Goal: Task Accomplishment & Management: Use online tool/utility

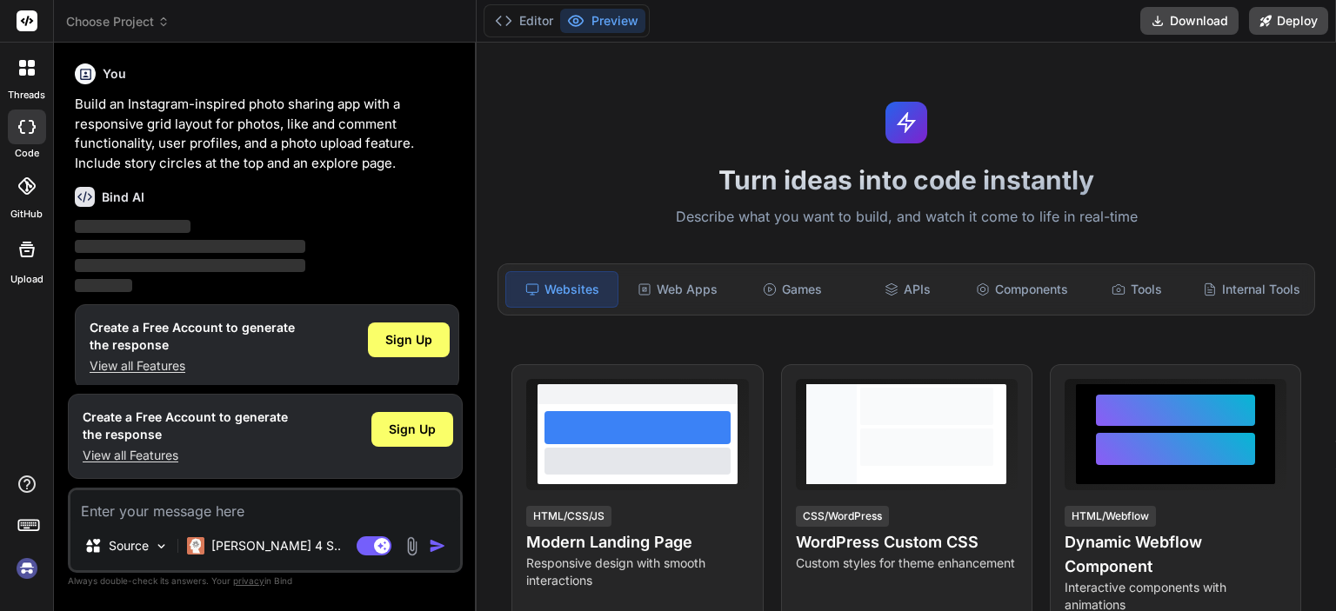
type textarea "x"
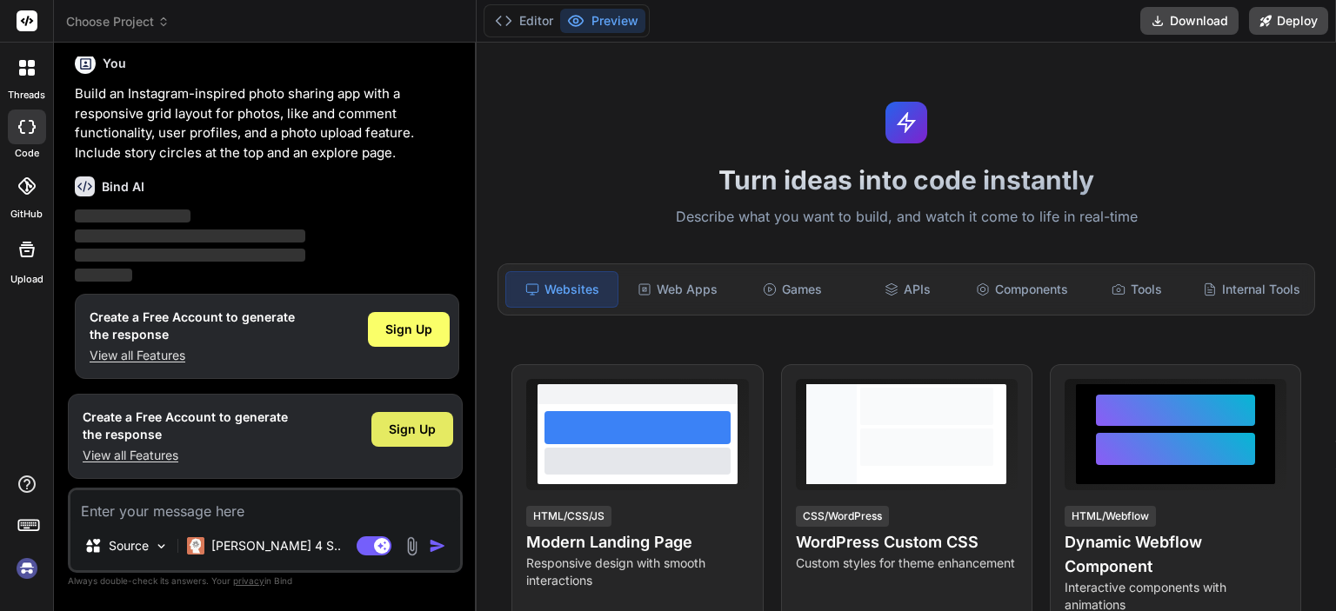
click at [418, 427] on span "Sign Up" at bounding box center [412, 429] width 47 height 17
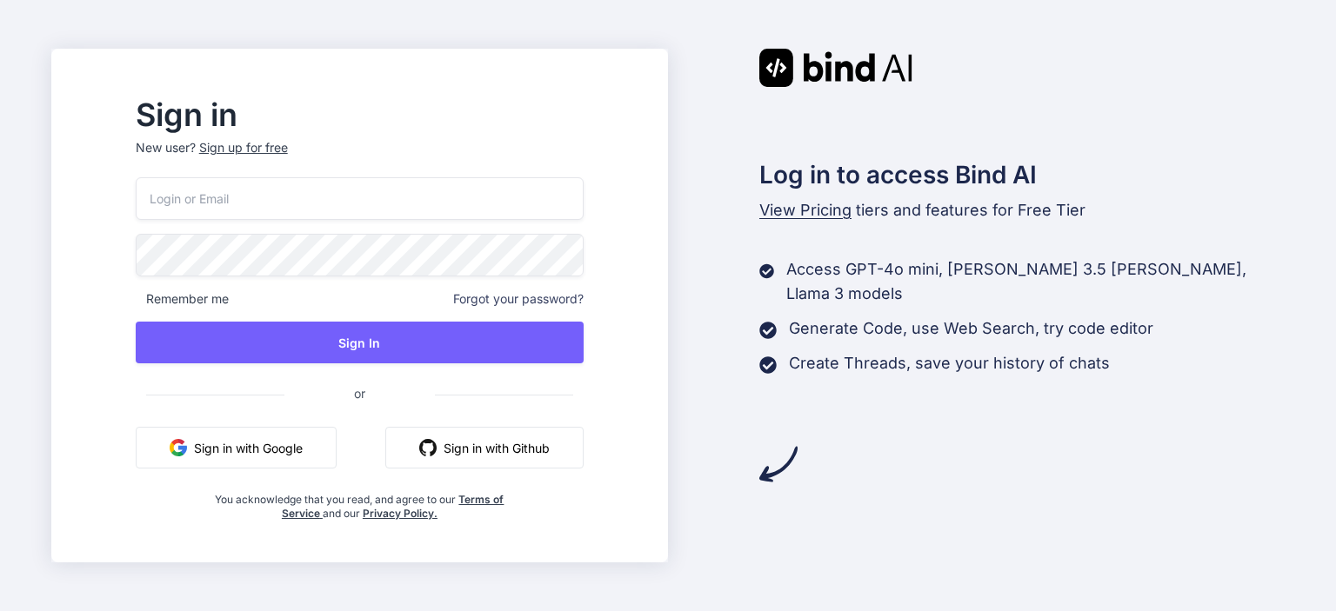
click at [547, 448] on button "Sign in with Github" at bounding box center [484, 448] width 198 height 42
click at [569, 460] on button "Sign in with Github" at bounding box center [484, 448] width 198 height 42
click at [490, 454] on button "Sign in with Github" at bounding box center [484, 448] width 198 height 42
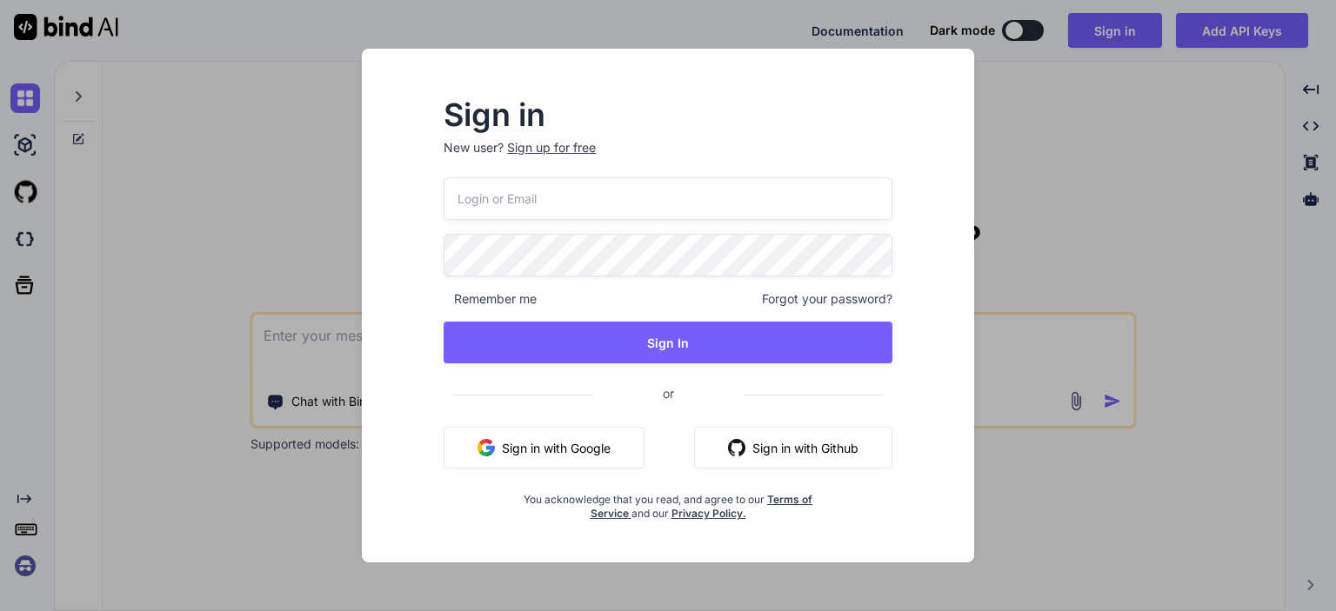
click at [778, 450] on button "Sign in with Github" at bounding box center [793, 448] width 198 height 42
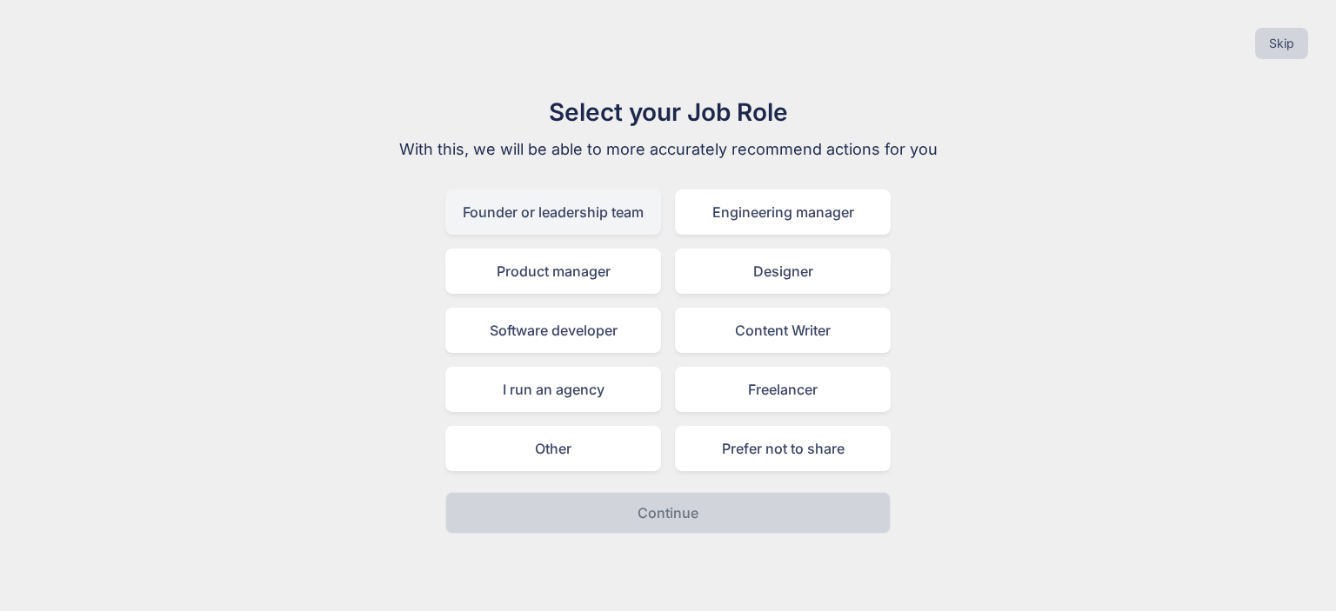
click at [584, 213] on div "Founder or leadership team" at bounding box center [553, 212] width 216 height 45
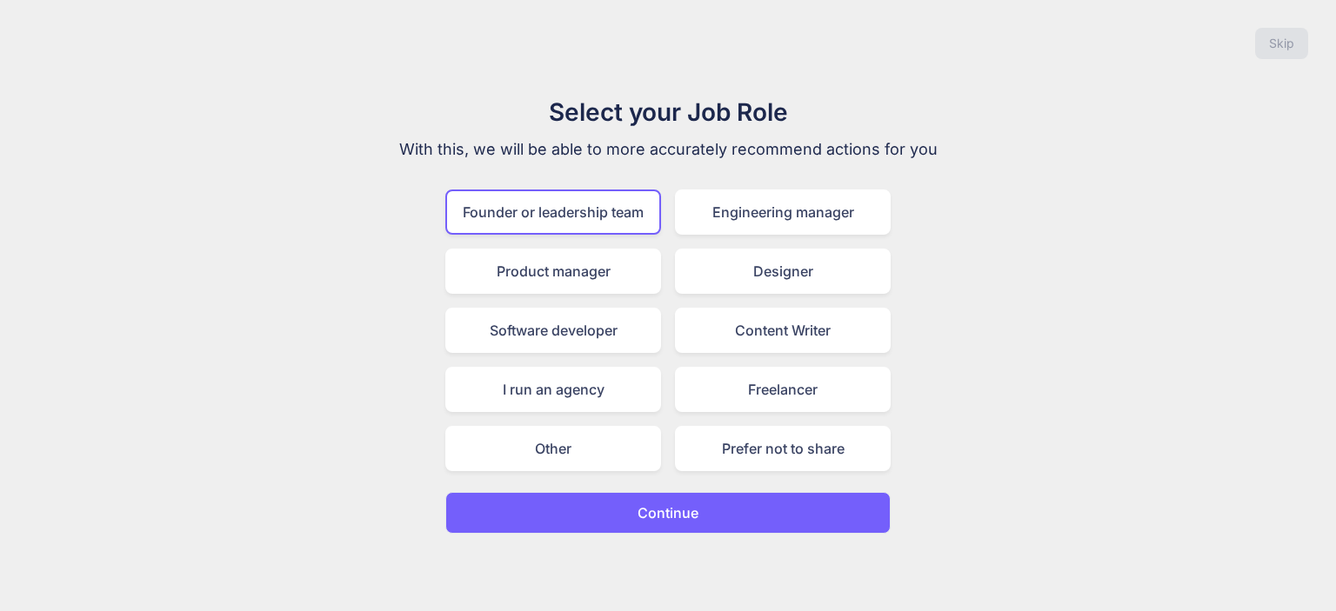
click at [606, 524] on button "Continue" at bounding box center [667, 513] width 445 height 42
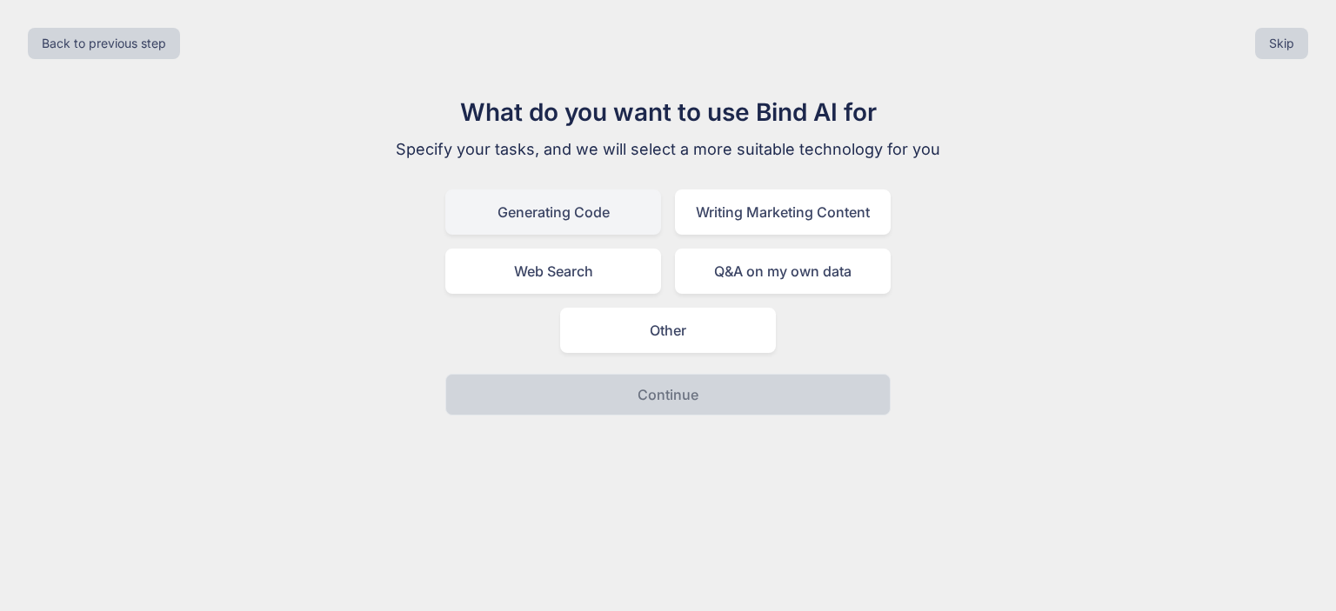
click at [574, 225] on div "Generating Code" at bounding box center [553, 212] width 216 height 45
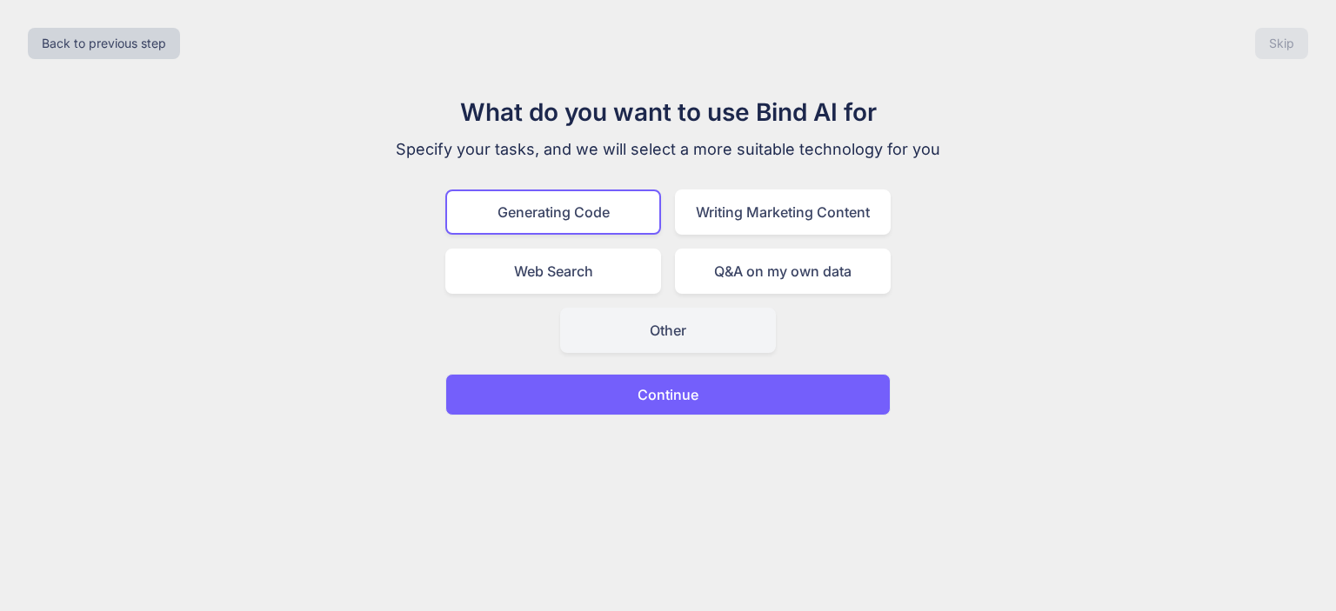
click at [670, 337] on div "Other" at bounding box center [668, 330] width 216 height 45
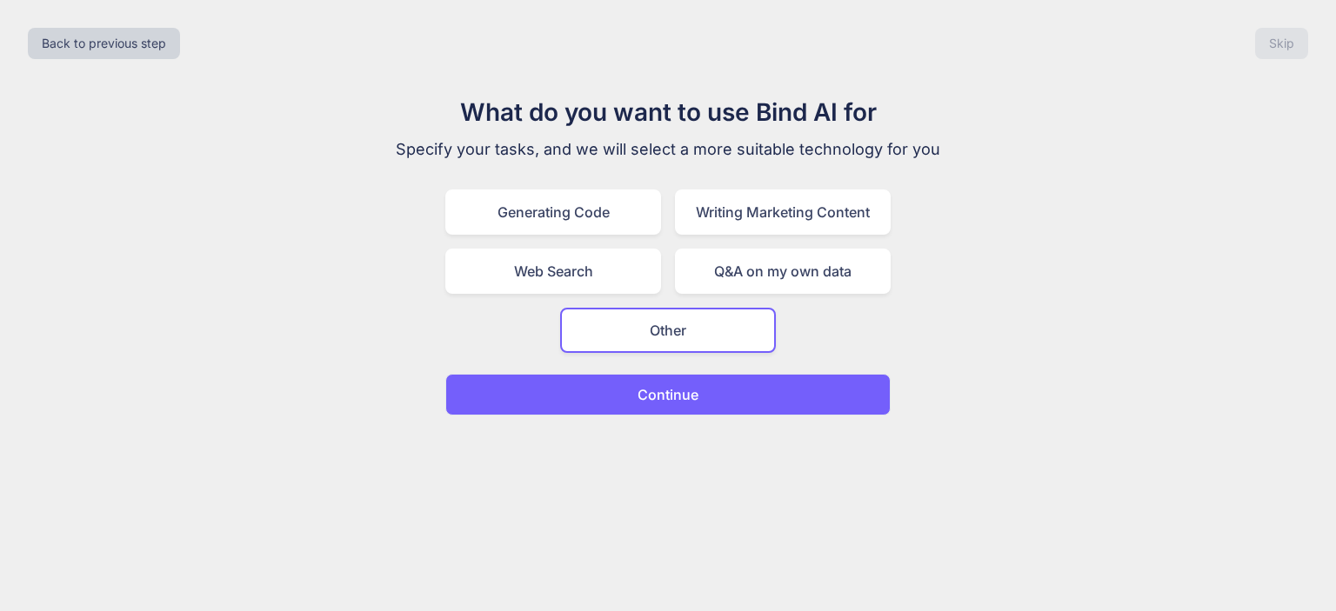
click at [682, 394] on p "Continue" at bounding box center [667, 394] width 61 height 21
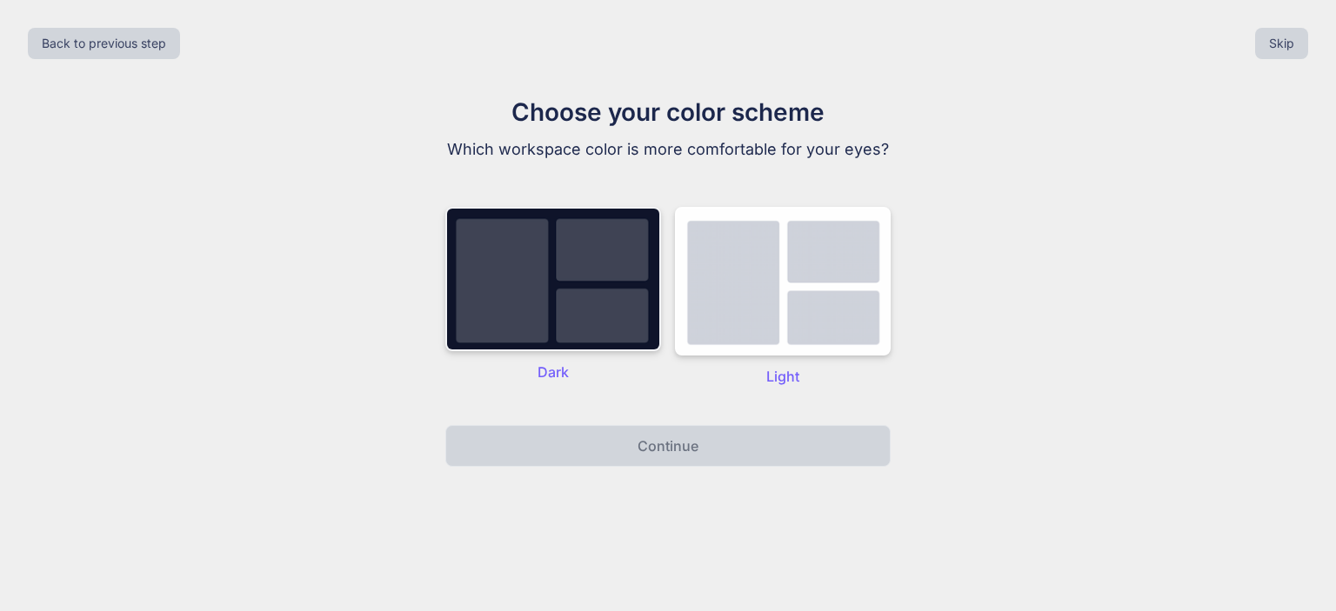
click at [511, 299] on img at bounding box center [553, 279] width 216 height 144
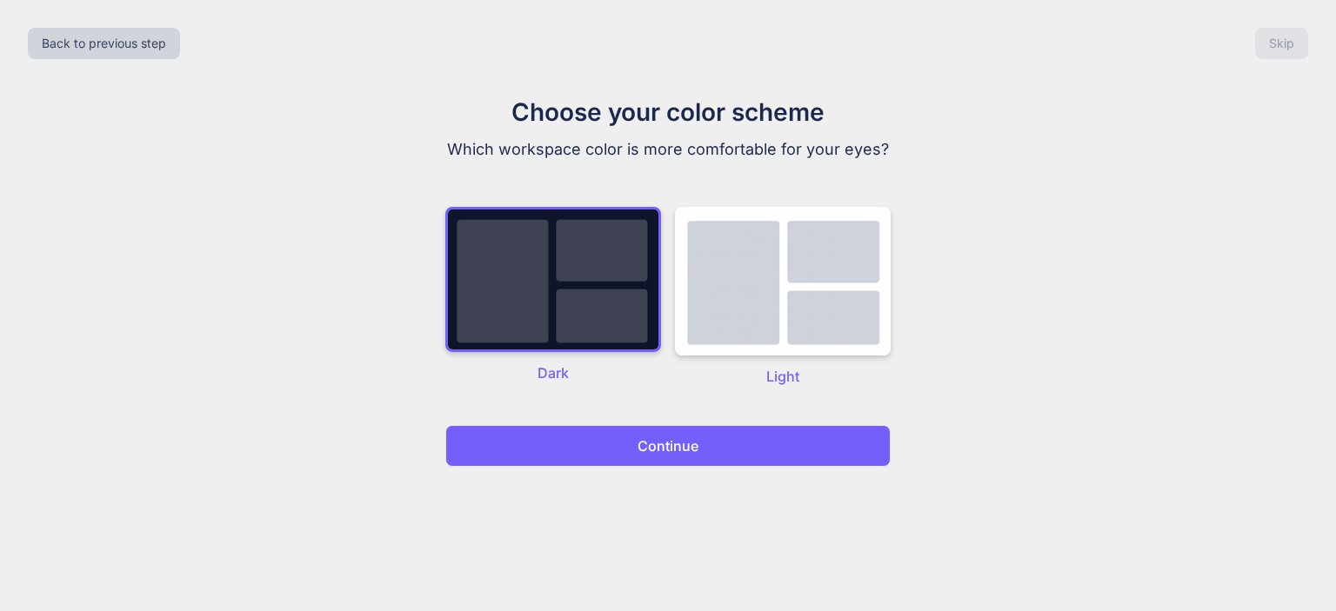
click at [664, 441] on p "Continue" at bounding box center [667, 446] width 61 height 21
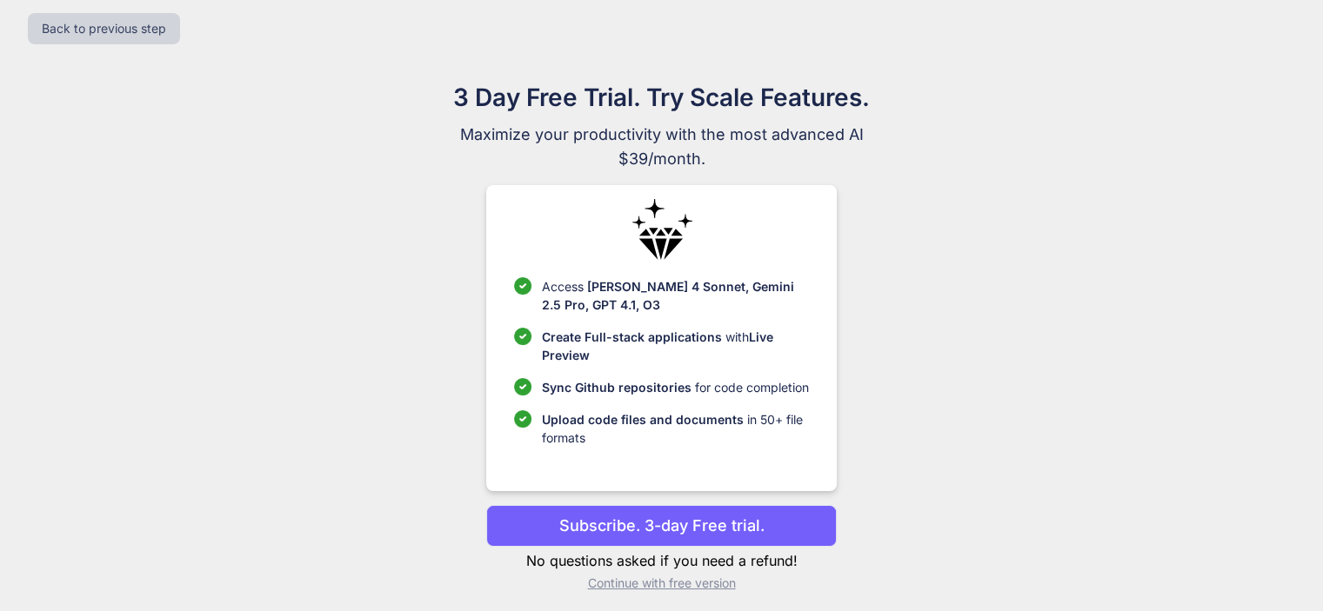
scroll to position [23, 0]
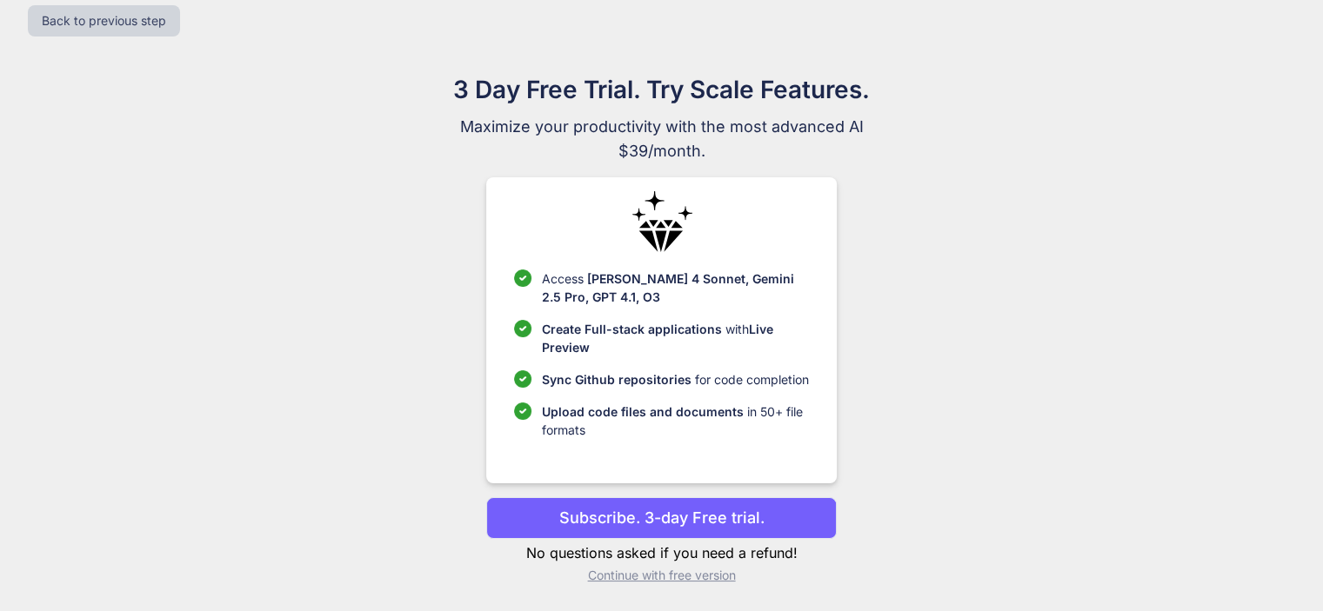
click at [644, 577] on p "Continue with free version" at bounding box center [661, 575] width 350 height 17
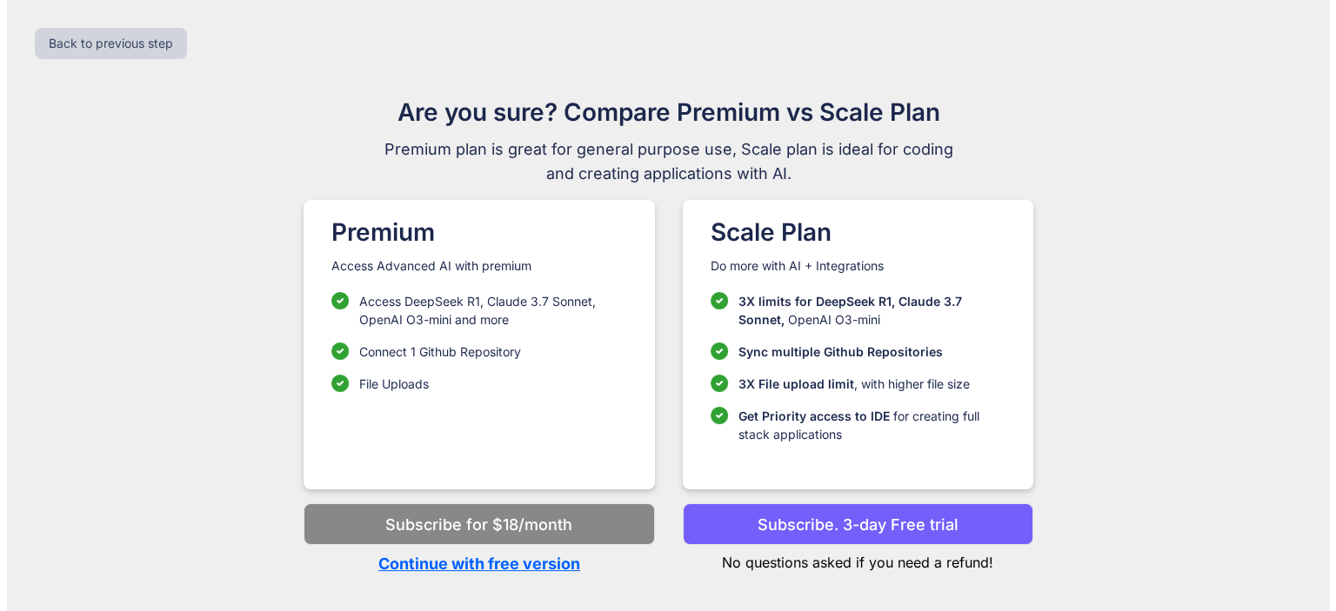
scroll to position [0, 0]
click at [543, 563] on p "Continue with free version" at bounding box center [478, 563] width 350 height 23
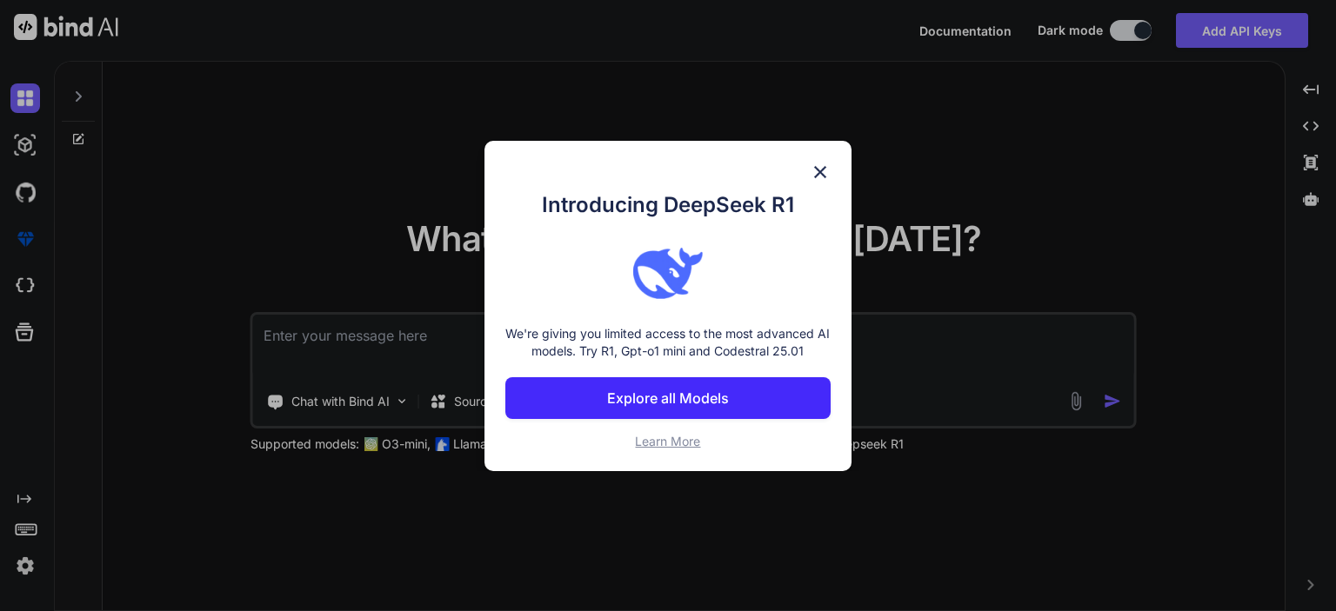
click at [817, 180] on img at bounding box center [820, 172] width 21 height 21
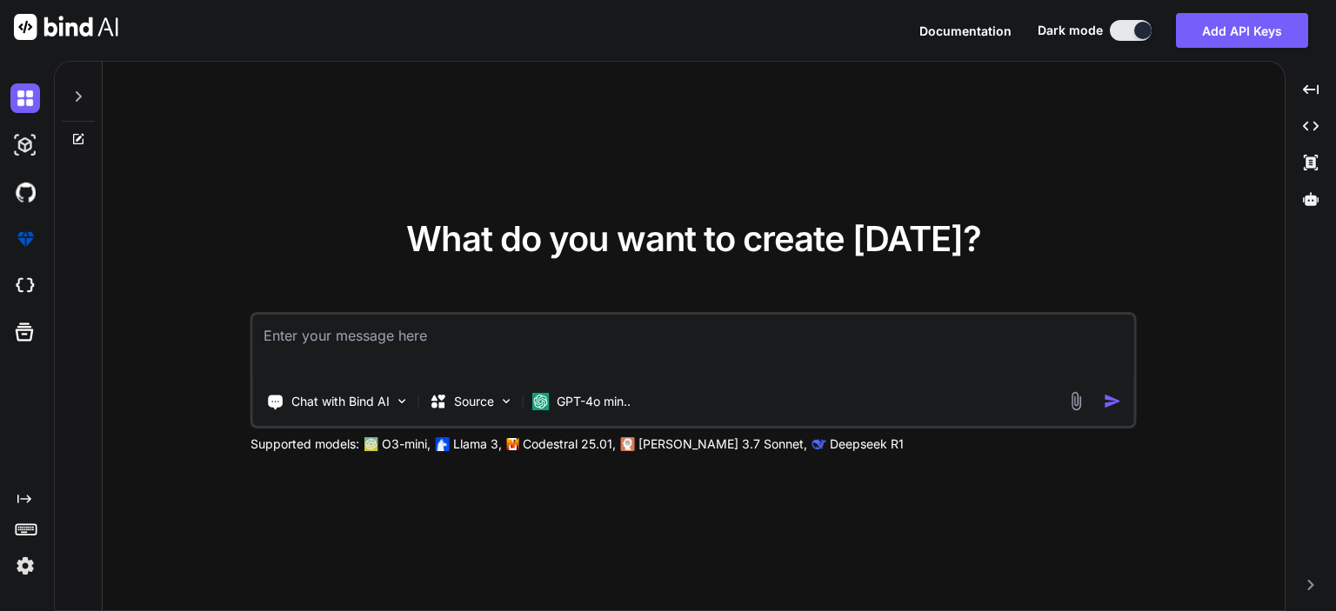
click at [23, 567] on img at bounding box center [25, 566] width 30 height 30
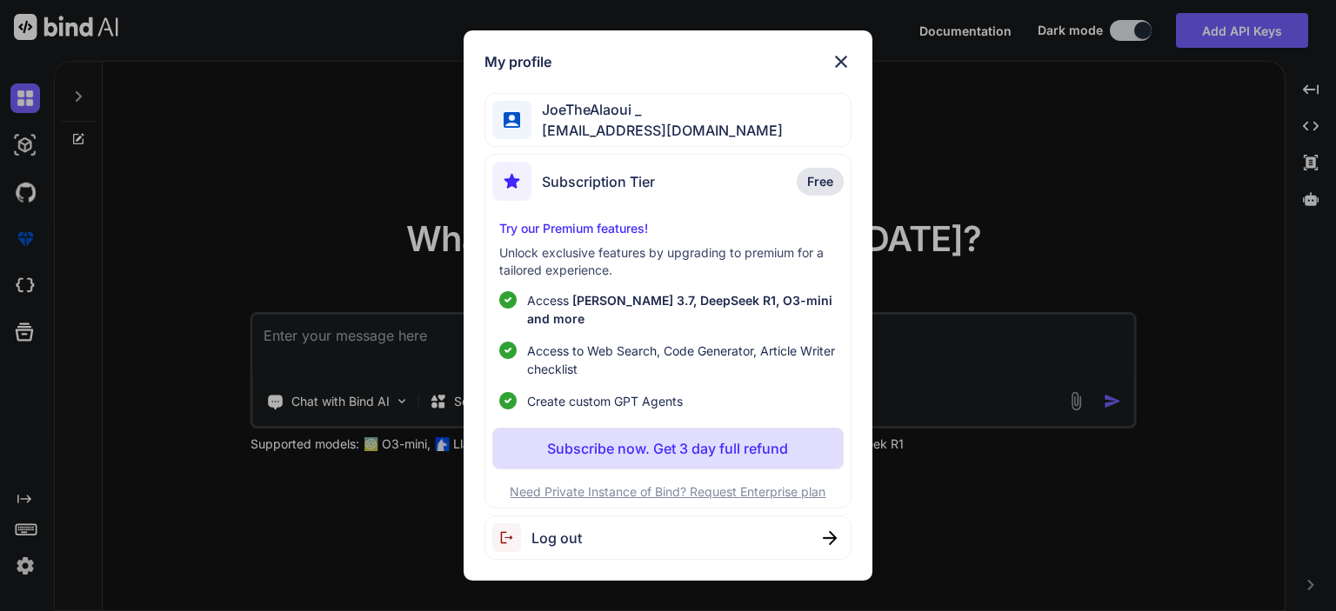
click at [582, 120] on span "JoeTheAlaoui _" at bounding box center [656, 109] width 251 height 21
click at [4, 399] on div "My profile JoeTheAlaoui _ [EMAIL_ADDRESS][DOMAIN_NAME] Subscription Tier Free T…" at bounding box center [668, 305] width 1336 height 611
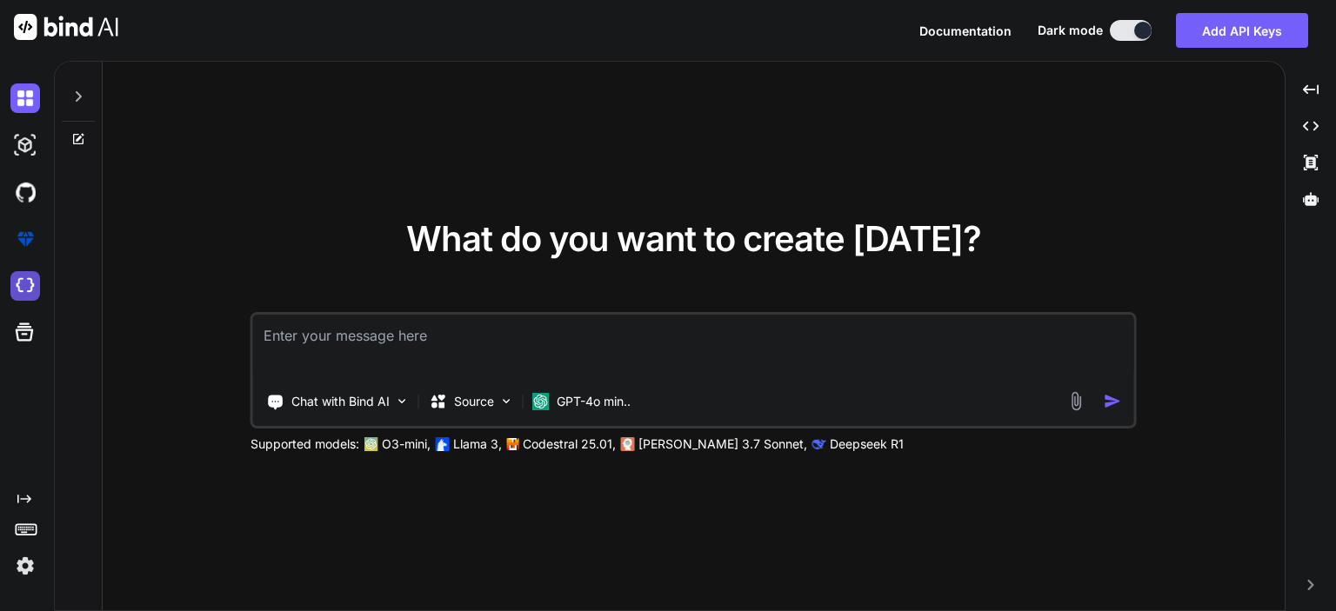
click at [31, 297] on img at bounding box center [25, 286] width 30 height 30
click at [25, 244] on img at bounding box center [25, 239] width 30 height 30
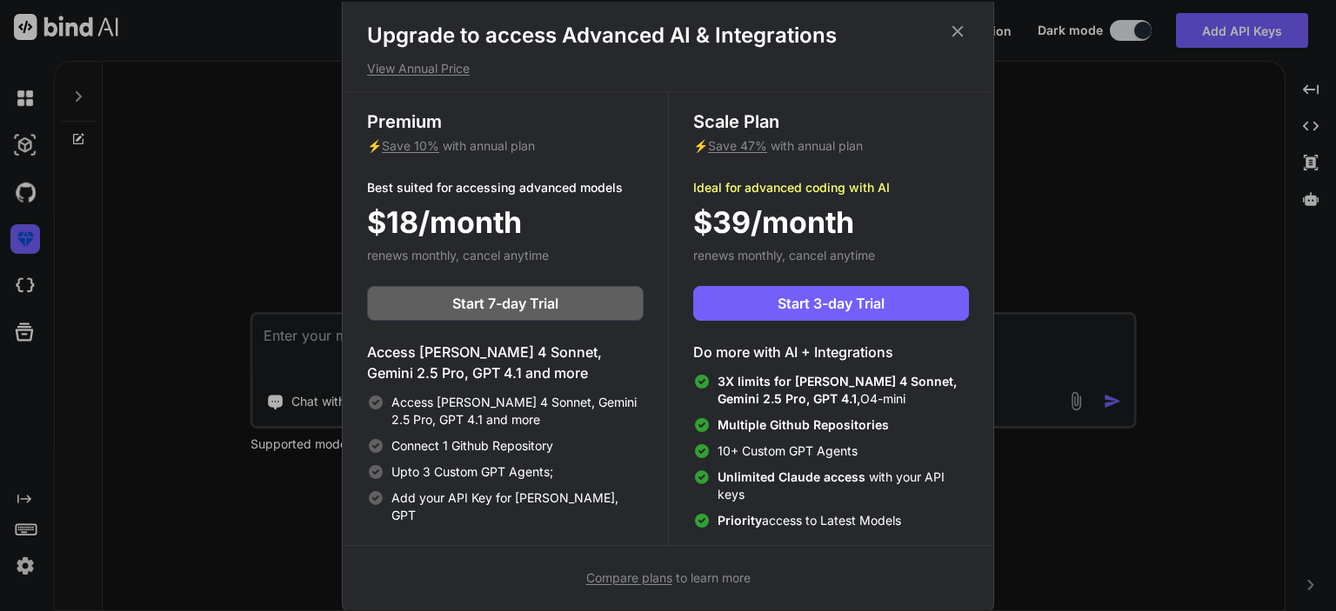
scroll to position [7, 0]
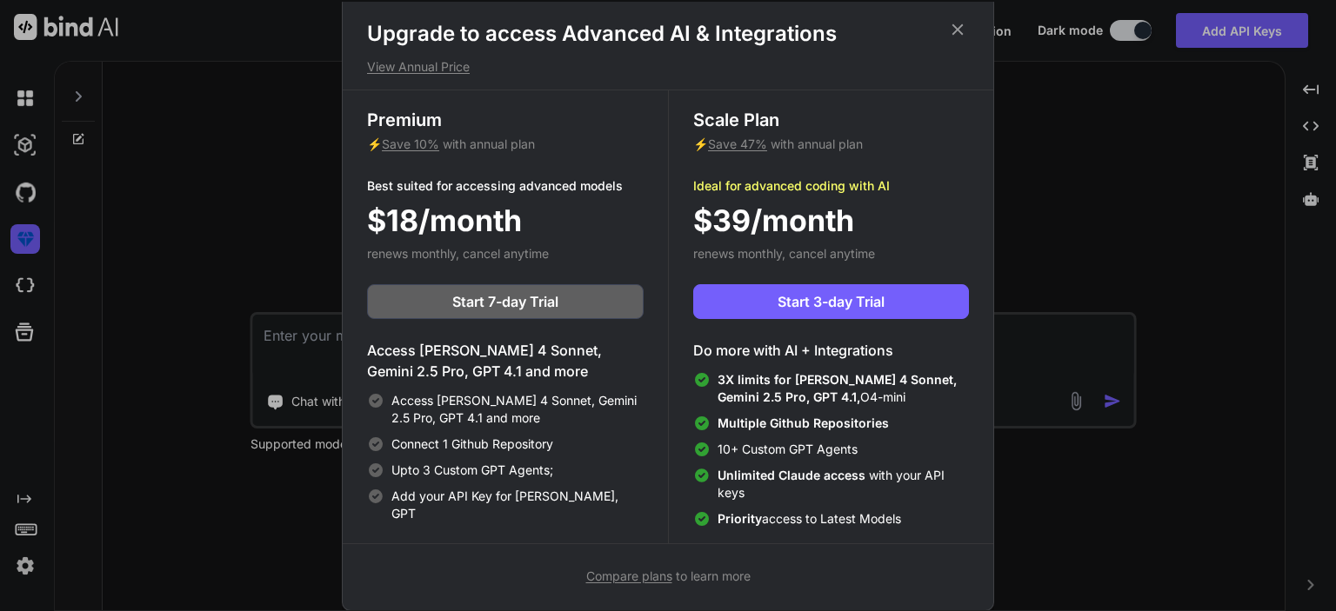
click at [961, 29] on icon at bounding box center [957, 29] width 19 height 19
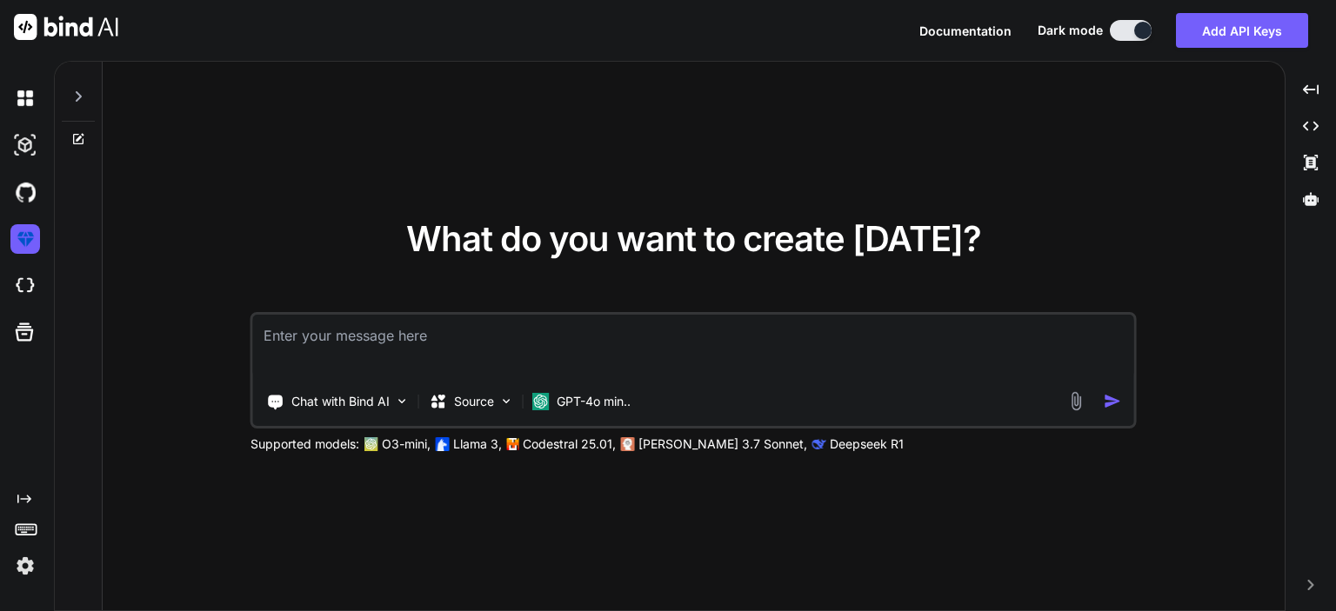
click at [9, 196] on div at bounding box center [23, 192] width 47 height 47
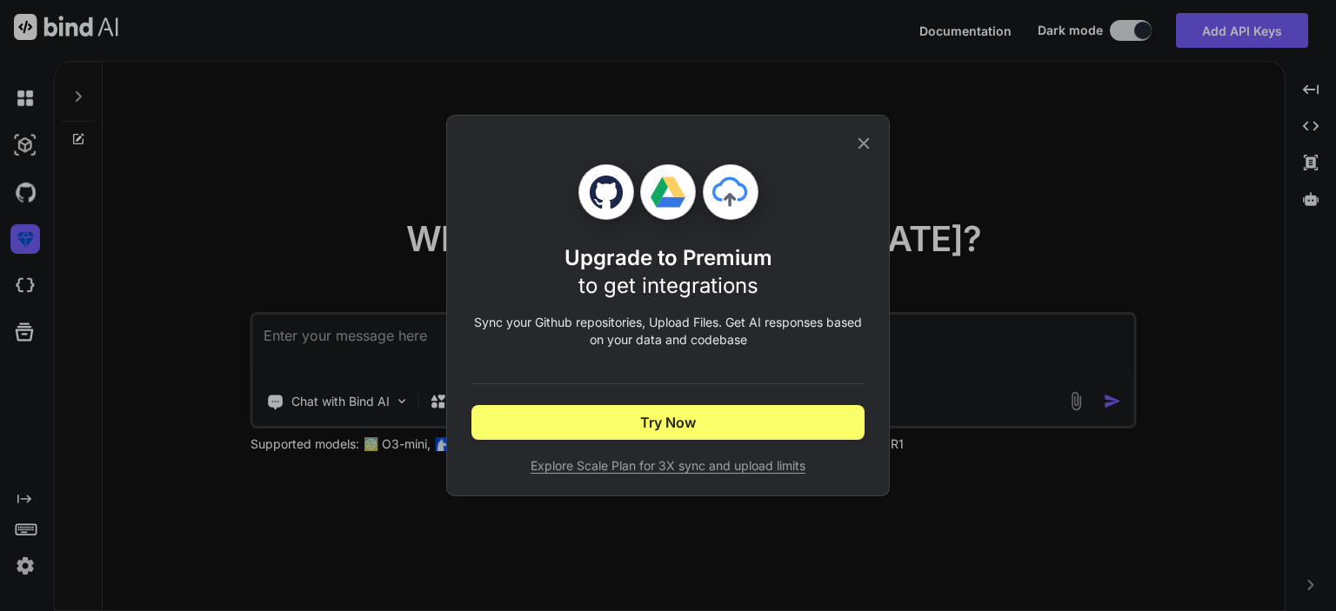
click at [31, 192] on div "Upgrade to Premium to get integrations Sync your Github repositories, Upload Fi…" at bounding box center [668, 305] width 1336 height 611
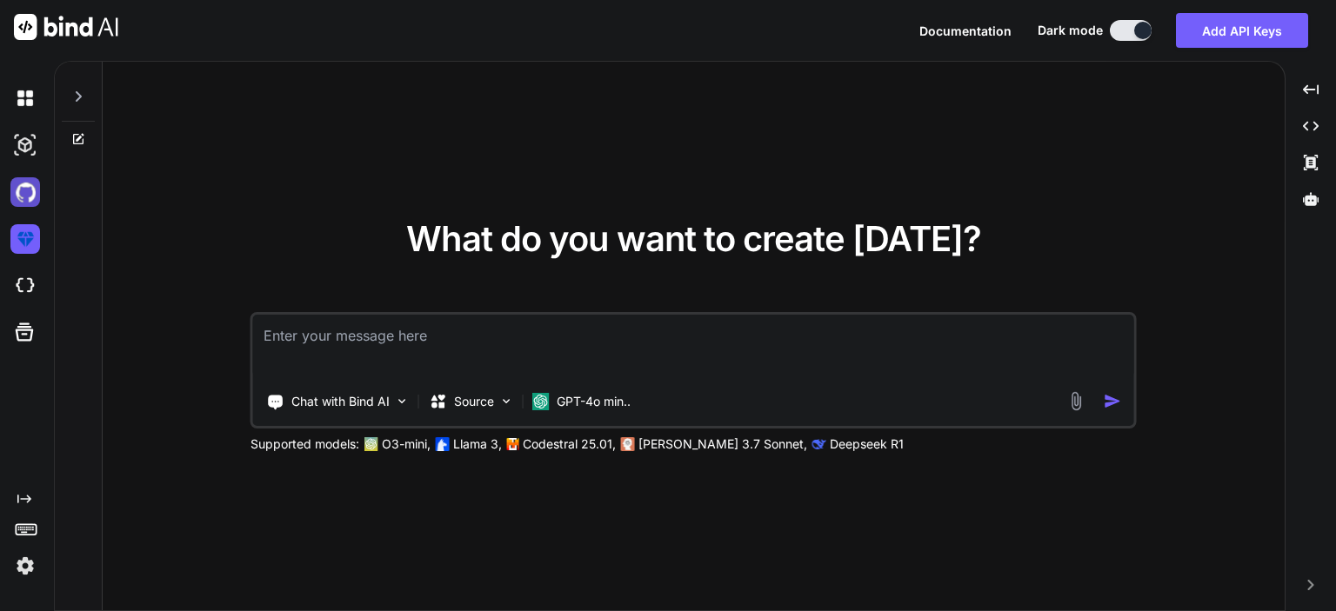
click at [15, 194] on img at bounding box center [25, 192] width 30 height 30
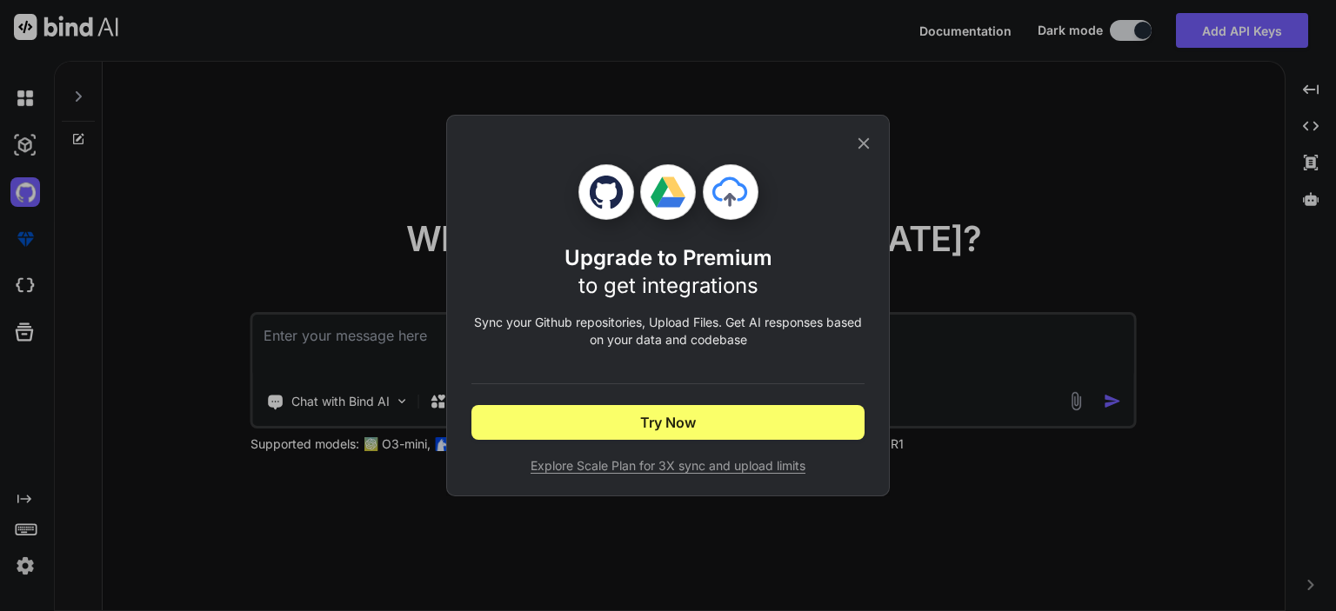
click at [861, 142] on icon at bounding box center [863, 143] width 19 height 19
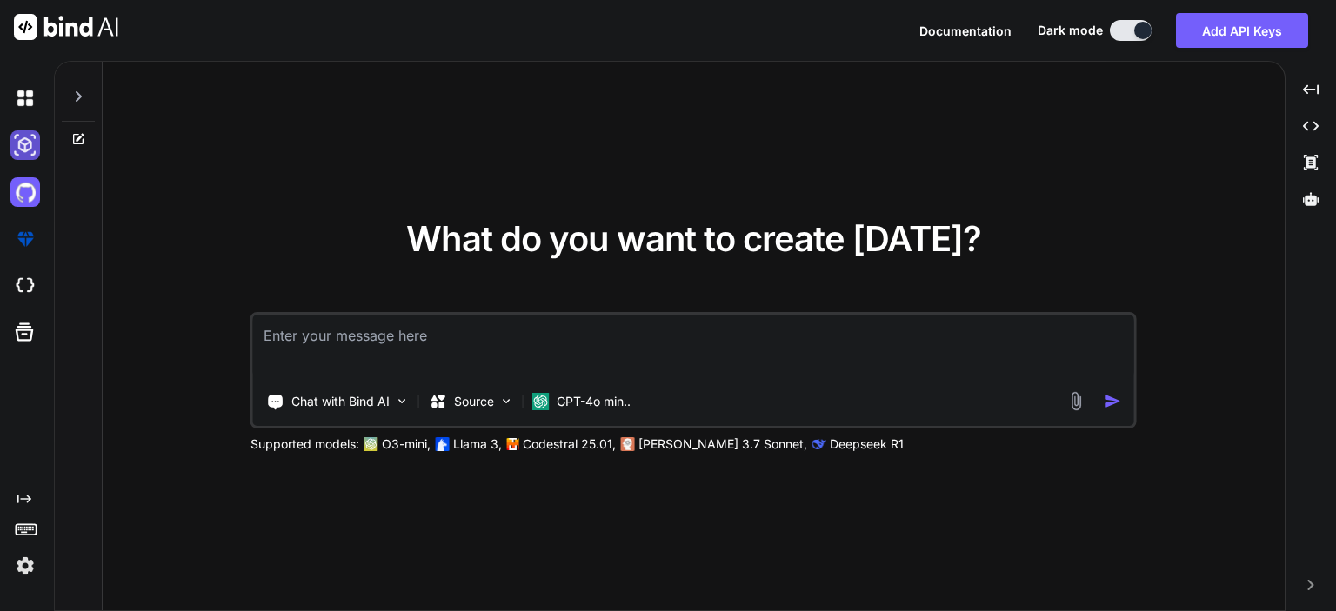
click at [17, 134] on img at bounding box center [25, 145] width 30 height 30
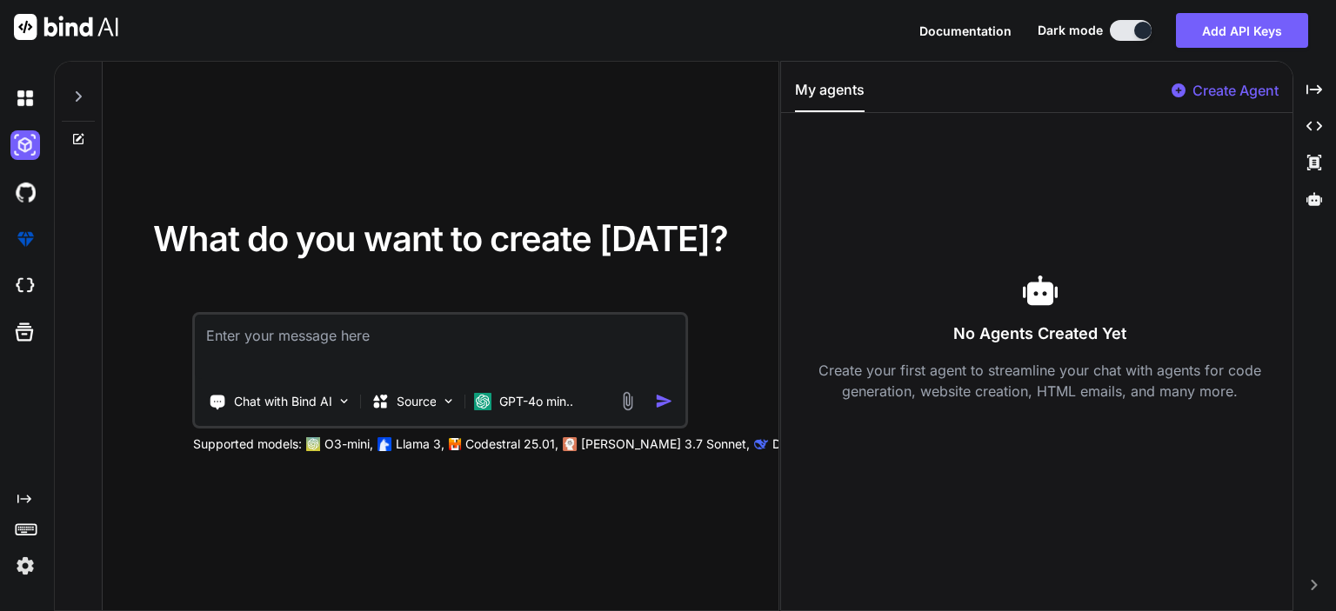
click at [1216, 94] on p "Create Agent" at bounding box center [1235, 90] width 86 height 21
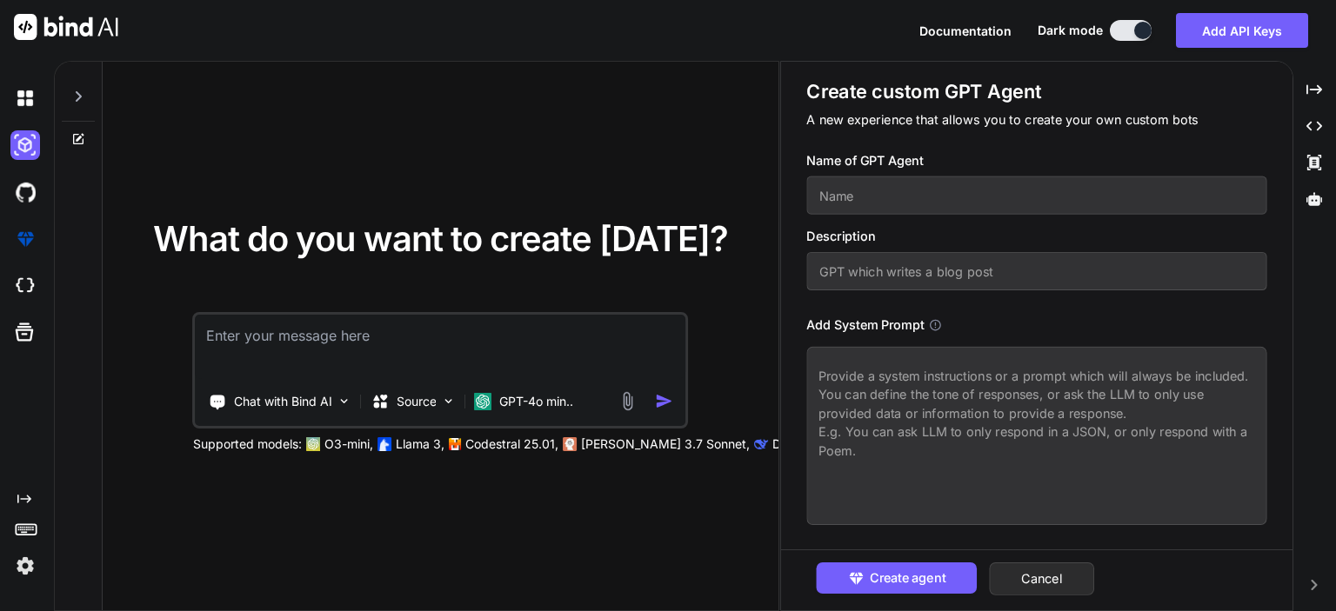
click at [904, 191] on input "text" at bounding box center [1036, 196] width 460 height 38
click at [1064, 583] on button "Cancel" at bounding box center [1042, 579] width 105 height 33
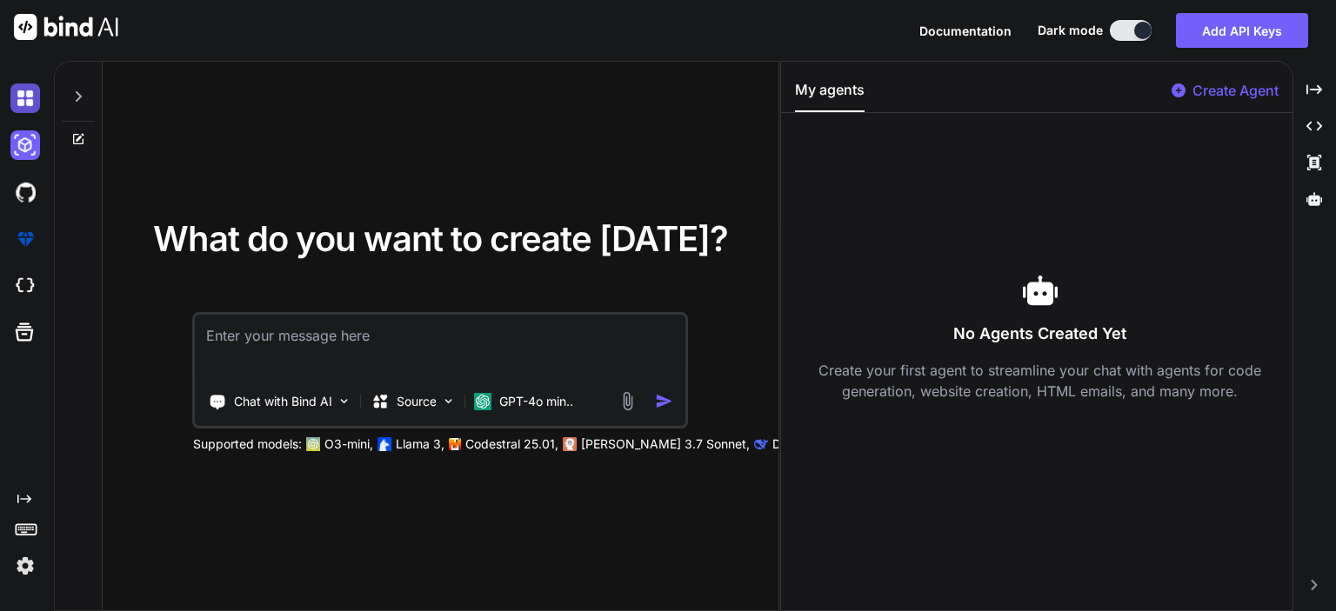
click at [21, 103] on img at bounding box center [25, 98] width 30 height 30
click at [31, 100] on img at bounding box center [25, 98] width 30 height 30
click at [83, 101] on icon at bounding box center [78, 97] width 14 height 14
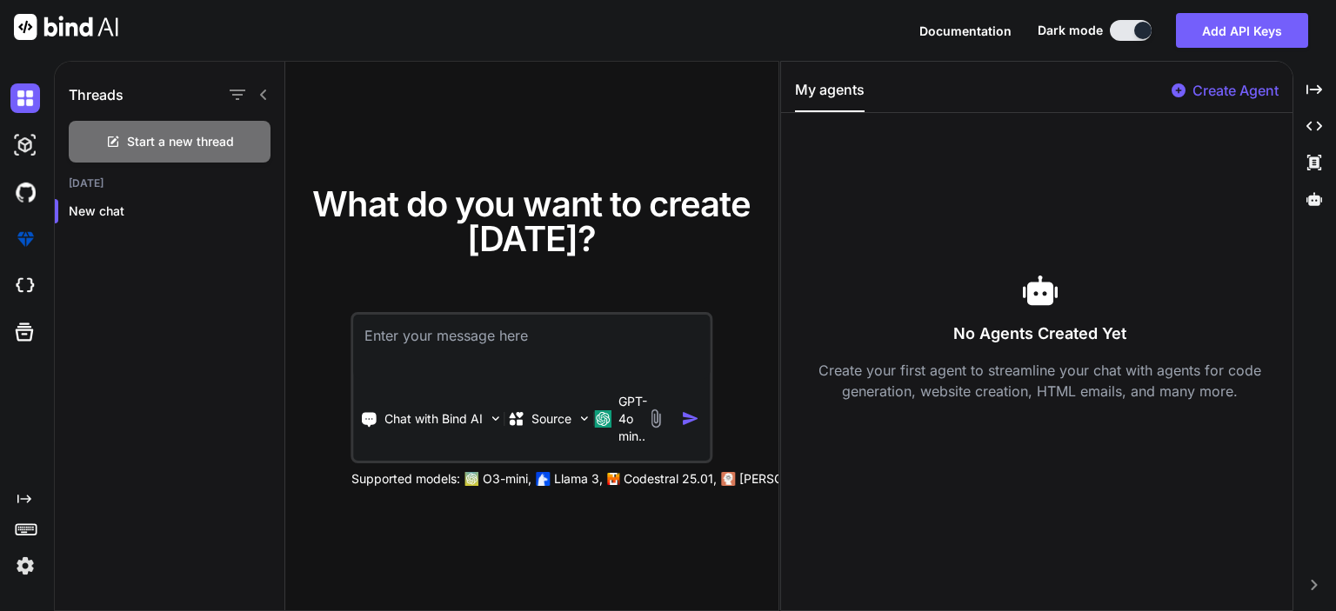
click at [264, 90] on icon at bounding box center [263, 95] width 6 height 10
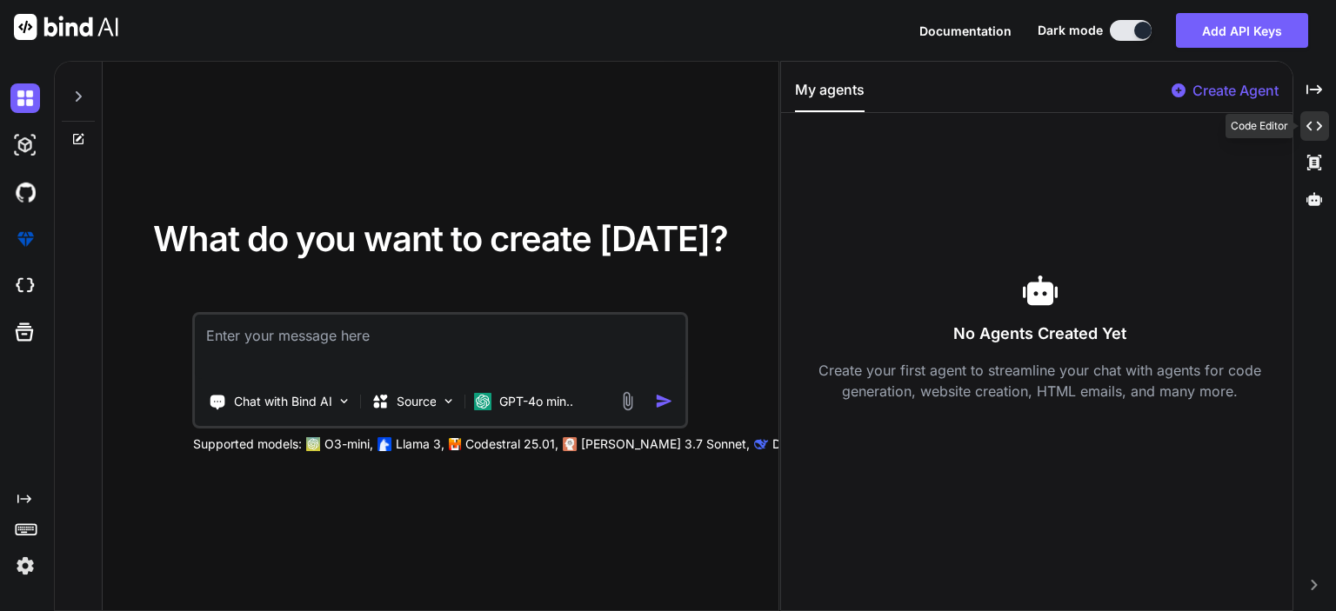
click at [1317, 123] on icon at bounding box center [1314, 127] width 16 height 10
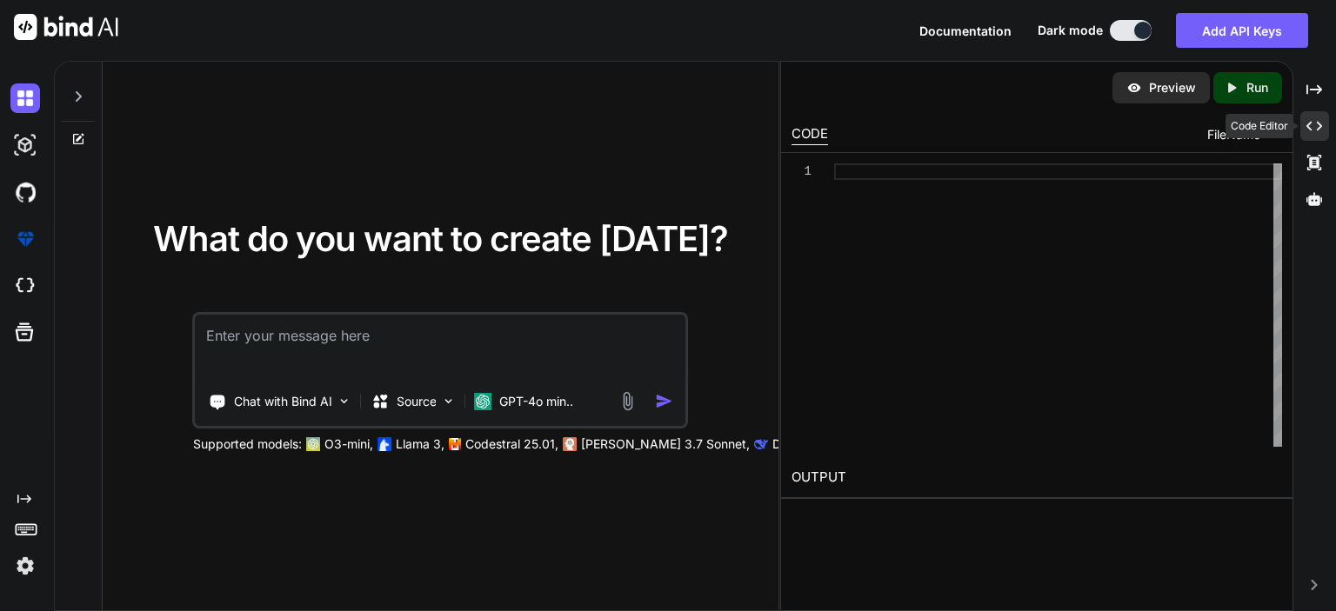
click at [1319, 124] on icon at bounding box center [1314, 127] width 16 height 10
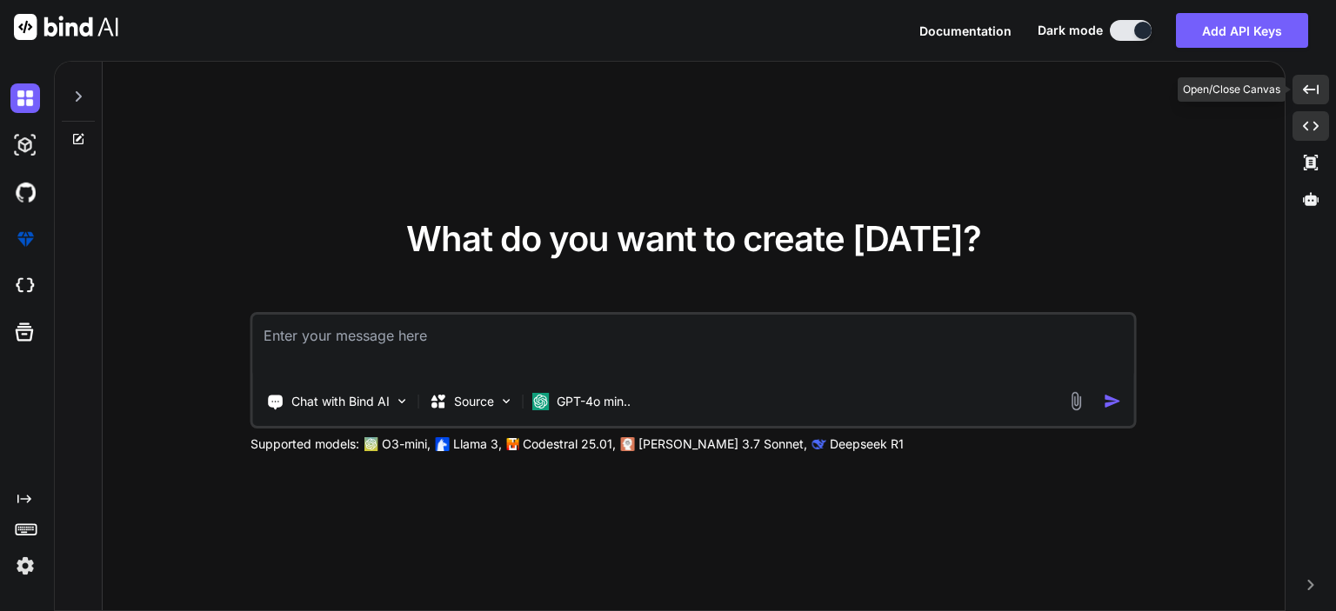
click at [1314, 90] on icon at bounding box center [1311, 89] width 16 height 10
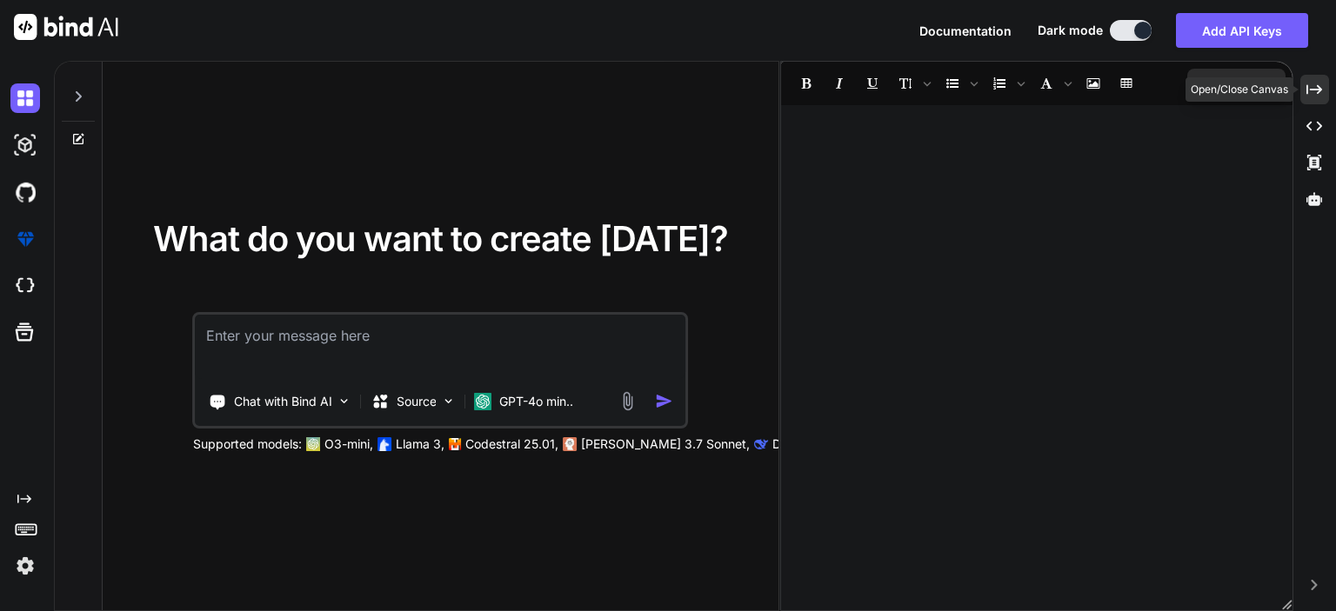
click at [1317, 89] on icon at bounding box center [1314, 89] width 16 height 10
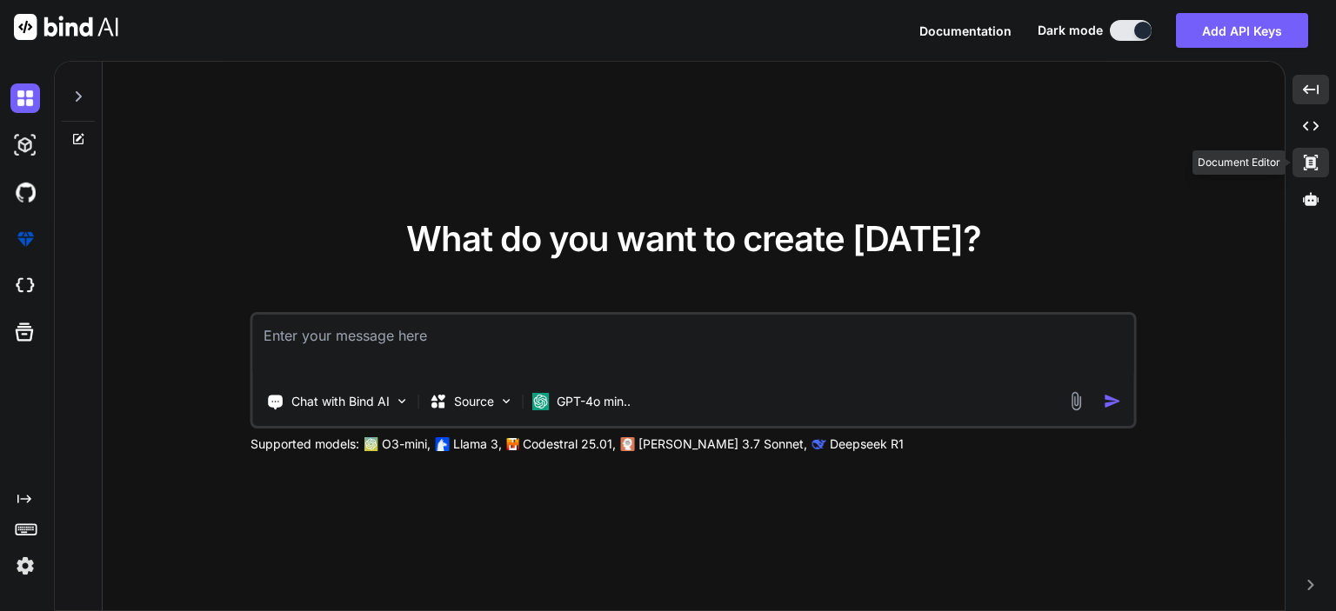
click at [1313, 157] on icon at bounding box center [1311, 163] width 14 height 16
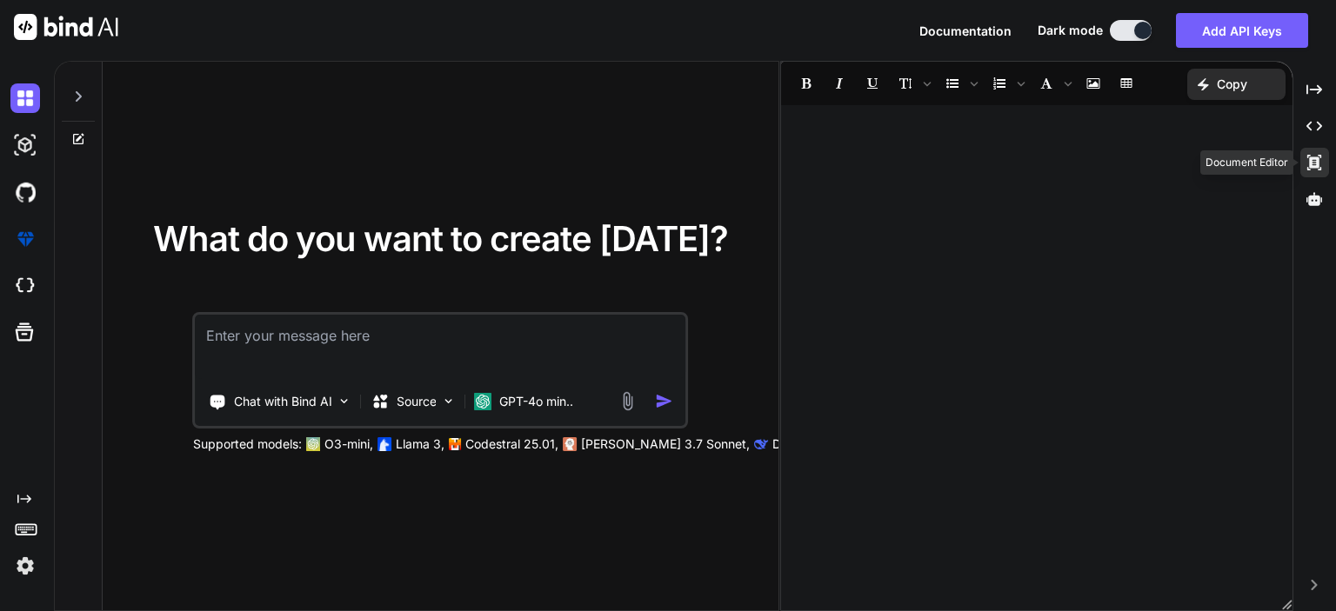
click at [1315, 159] on icon at bounding box center [1314, 163] width 14 height 16
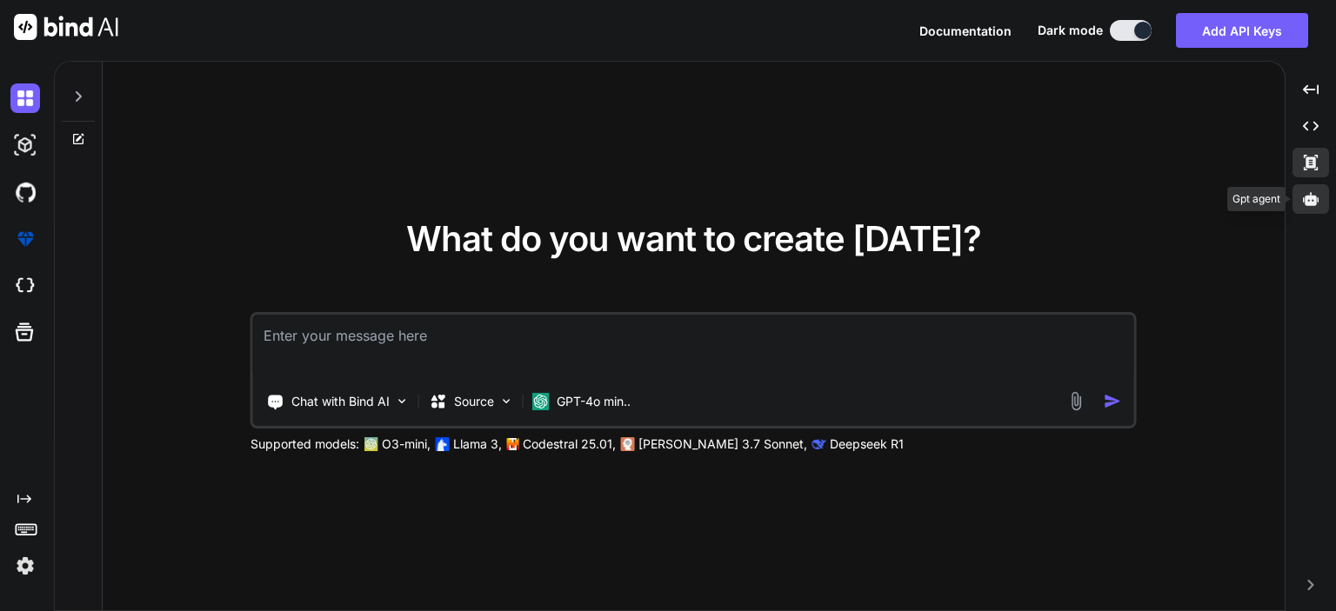
click at [1318, 197] on div at bounding box center [1310, 199] width 37 height 30
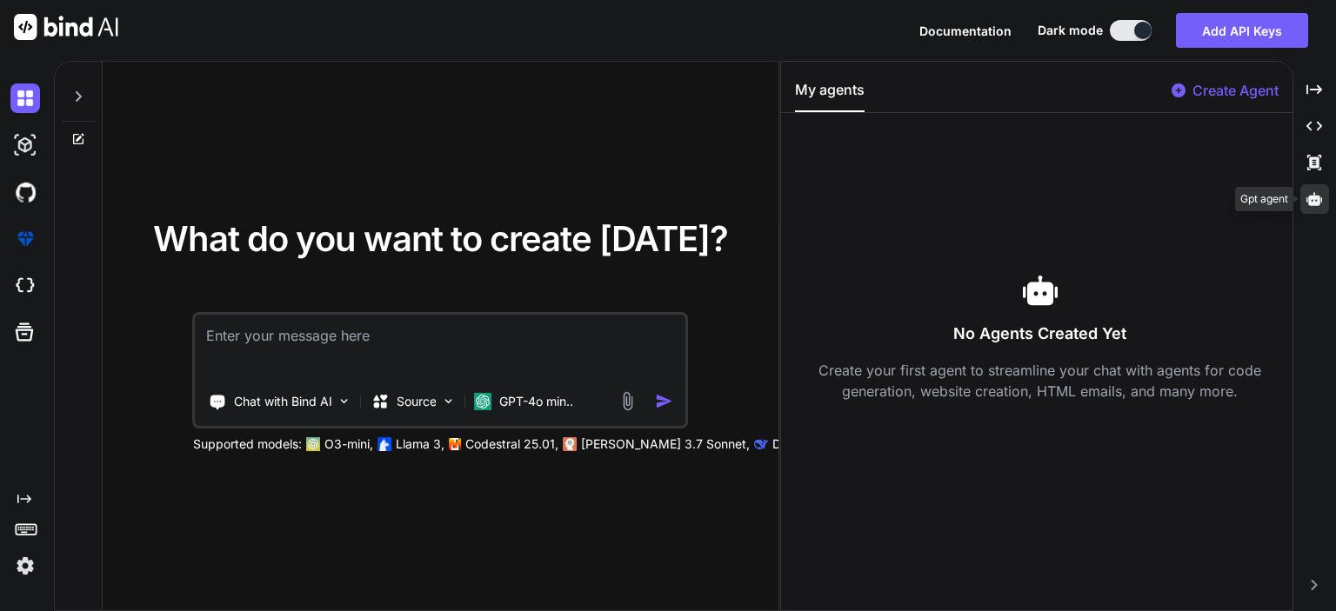
click at [1318, 199] on icon at bounding box center [1314, 198] width 16 height 13
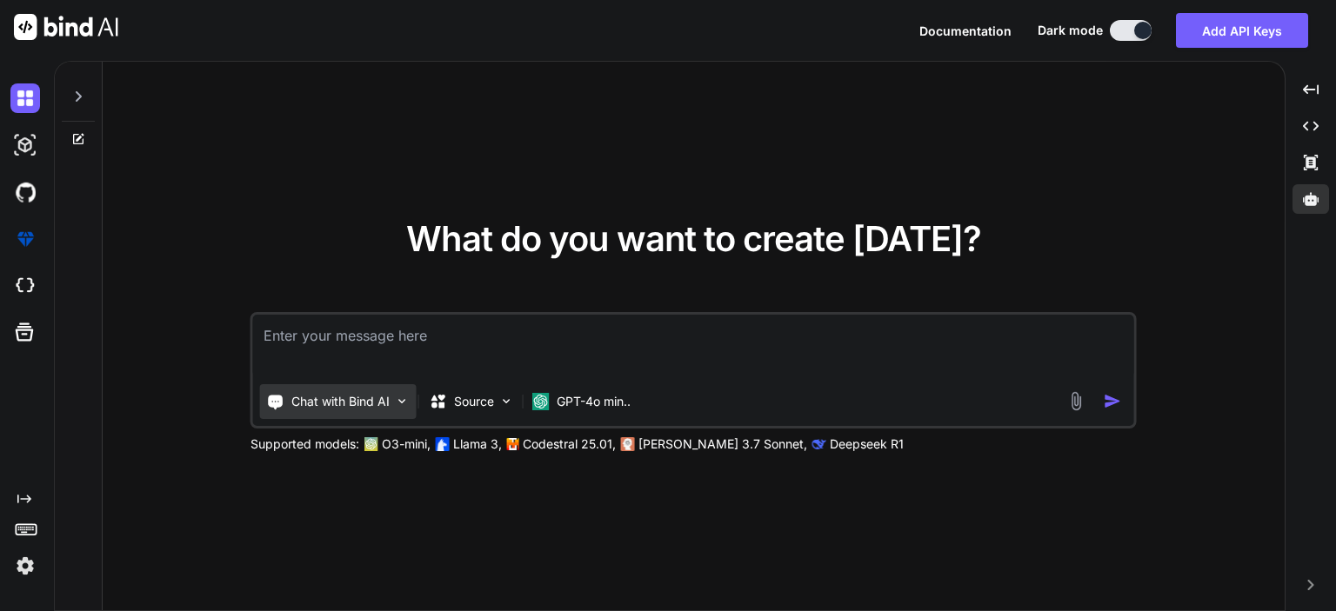
click at [402, 401] on img at bounding box center [402, 401] width 15 height 15
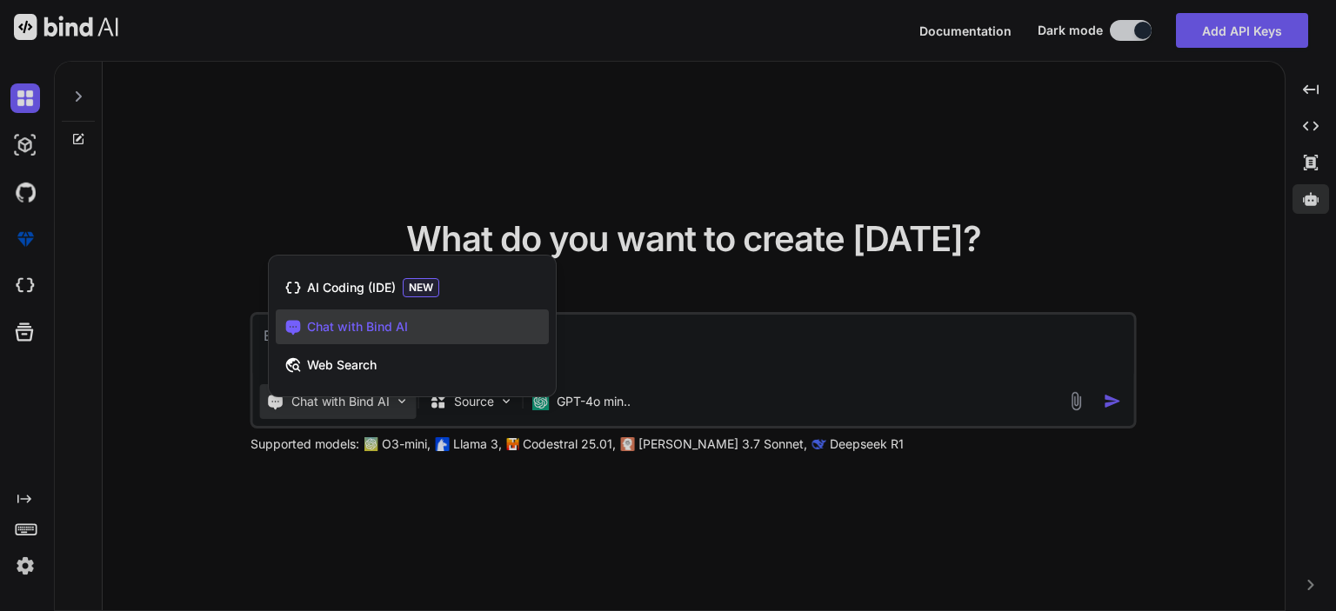
click at [711, 260] on div at bounding box center [668, 305] width 1336 height 611
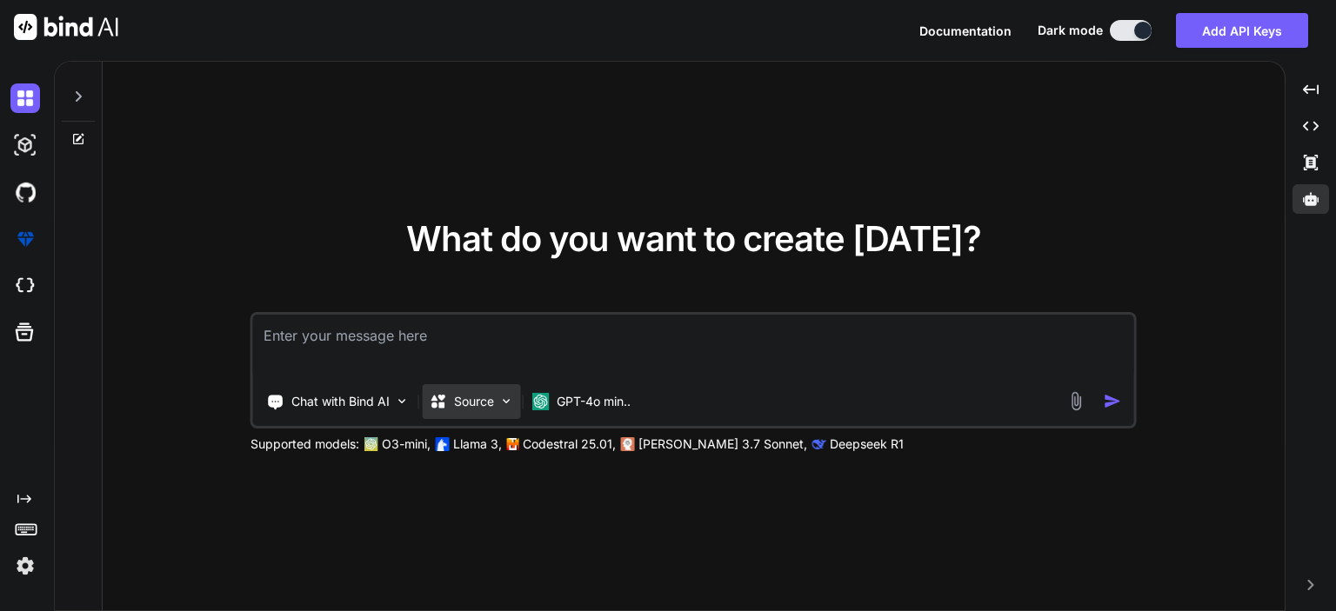
click at [510, 404] on img at bounding box center [506, 401] width 15 height 15
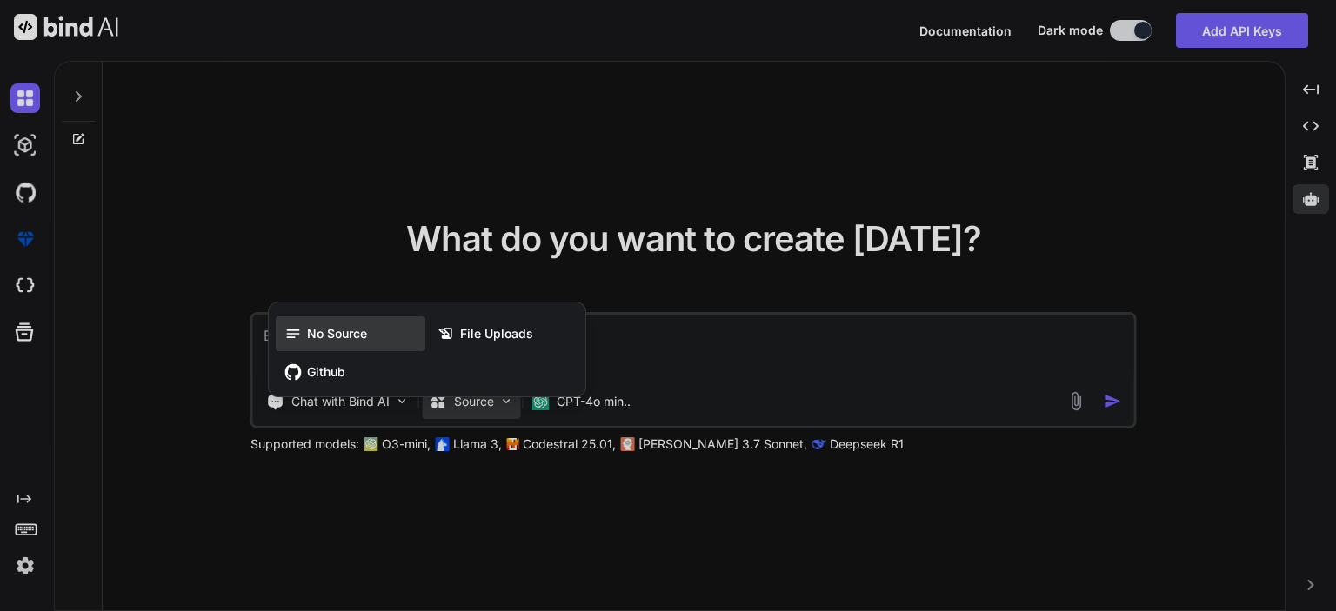
click at [315, 330] on span "No Source" at bounding box center [337, 333] width 60 height 17
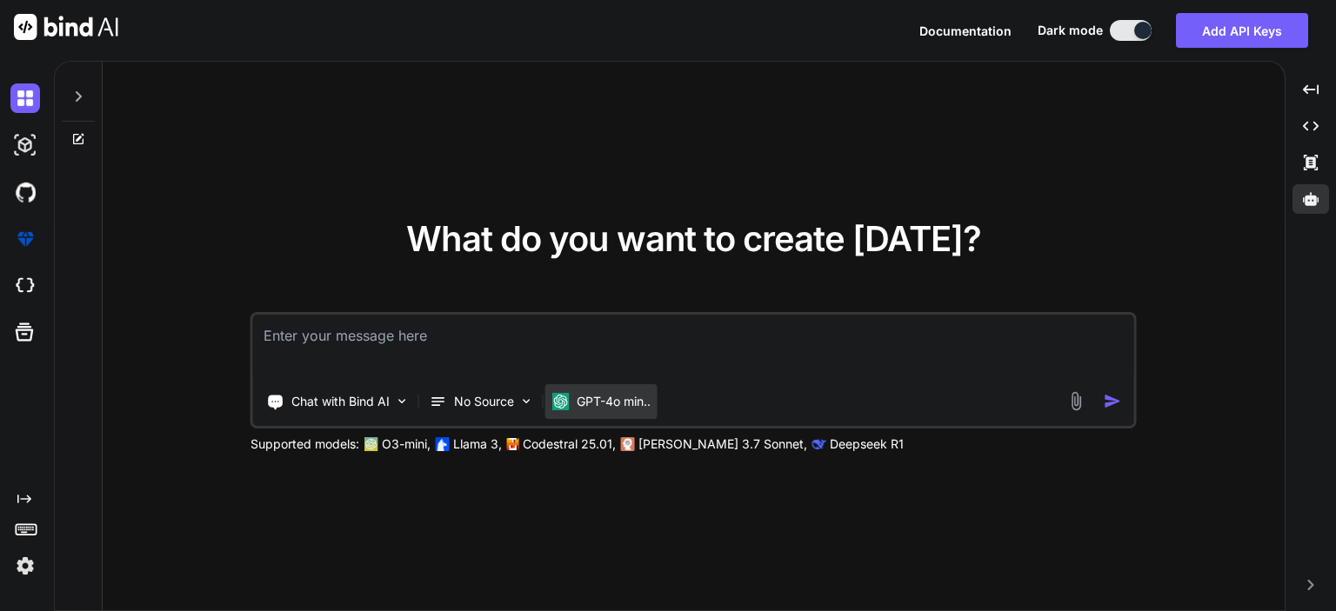
click at [618, 399] on p "GPT-4o min.." at bounding box center [614, 401] width 74 height 17
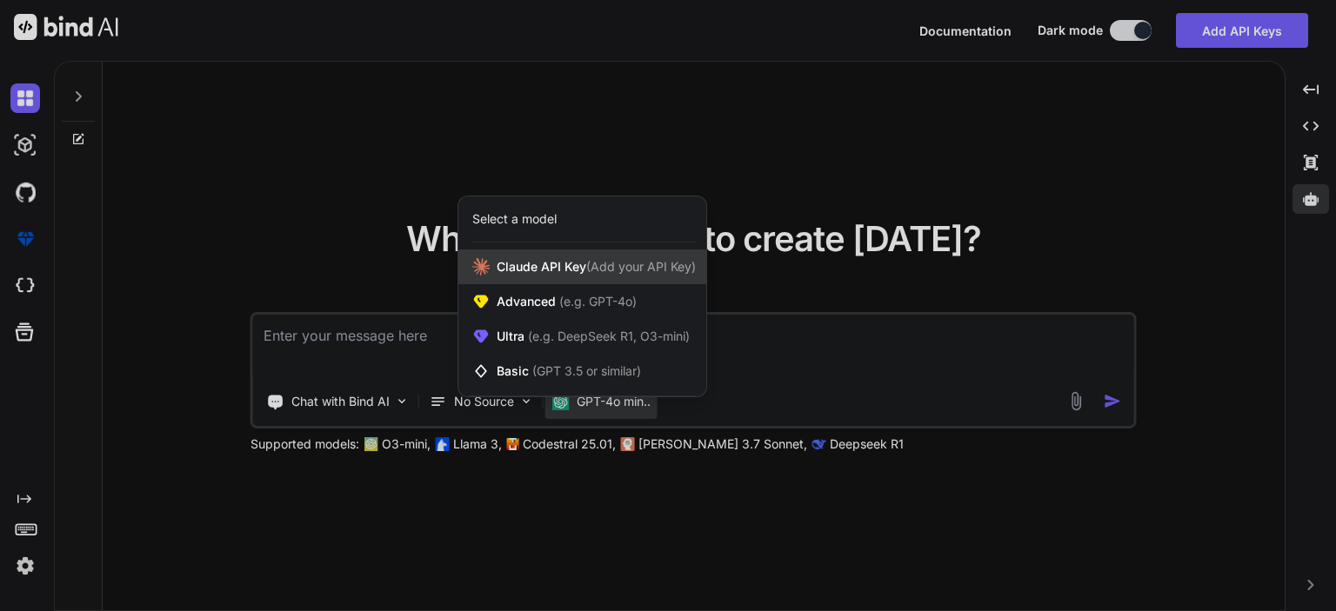
click at [620, 268] on span "(Add your API Key)" at bounding box center [641, 266] width 110 height 15
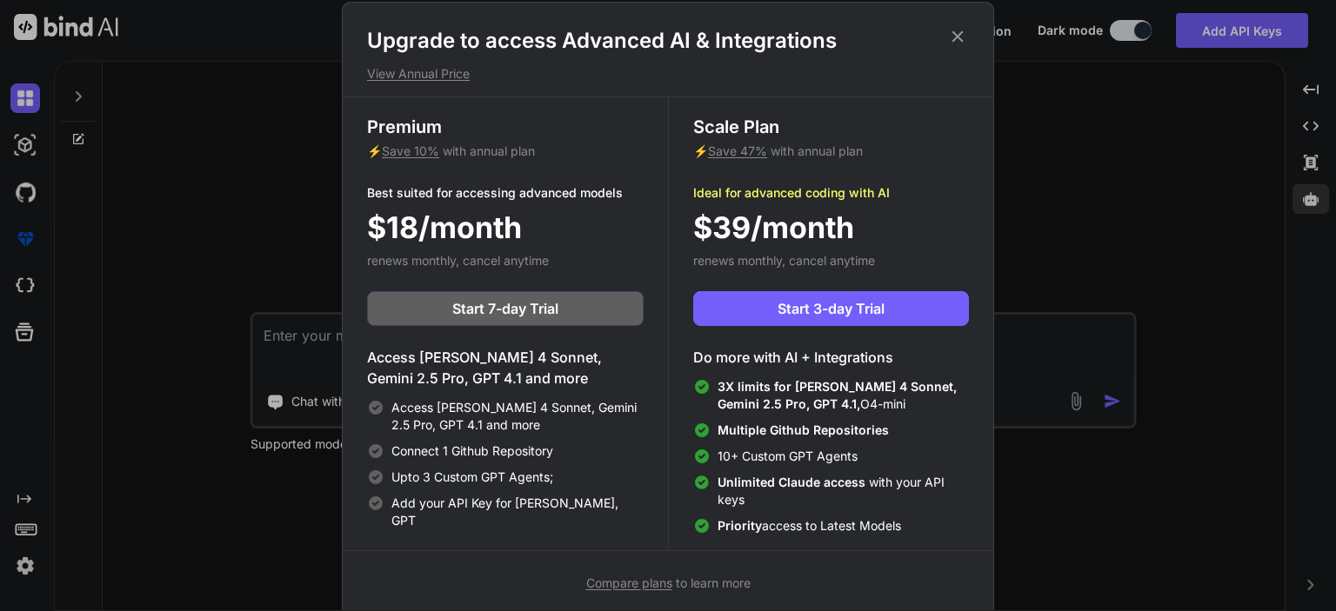
click at [964, 39] on icon at bounding box center [957, 36] width 19 height 19
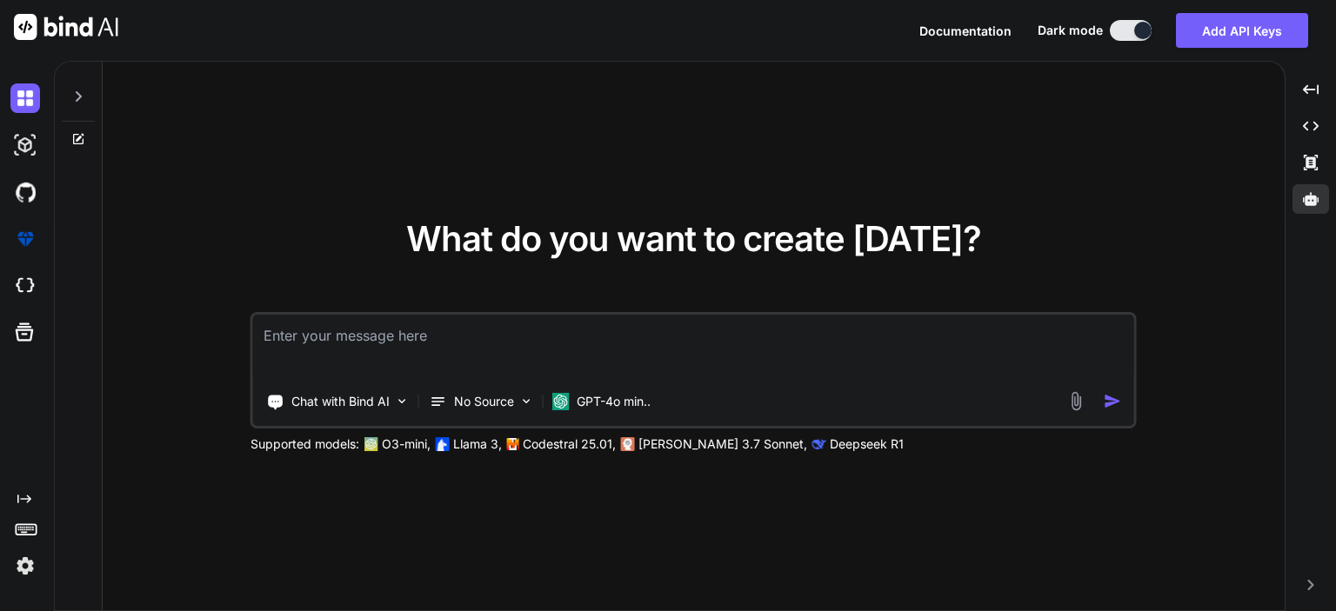
click at [644, 332] on textarea at bounding box center [693, 347] width 881 height 64
click at [507, 342] on textarea at bounding box center [693, 347] width 881 height 64
paste textarea "# IdeaCompass - Product Requirements Document (PRD) ## Document Information - *…"
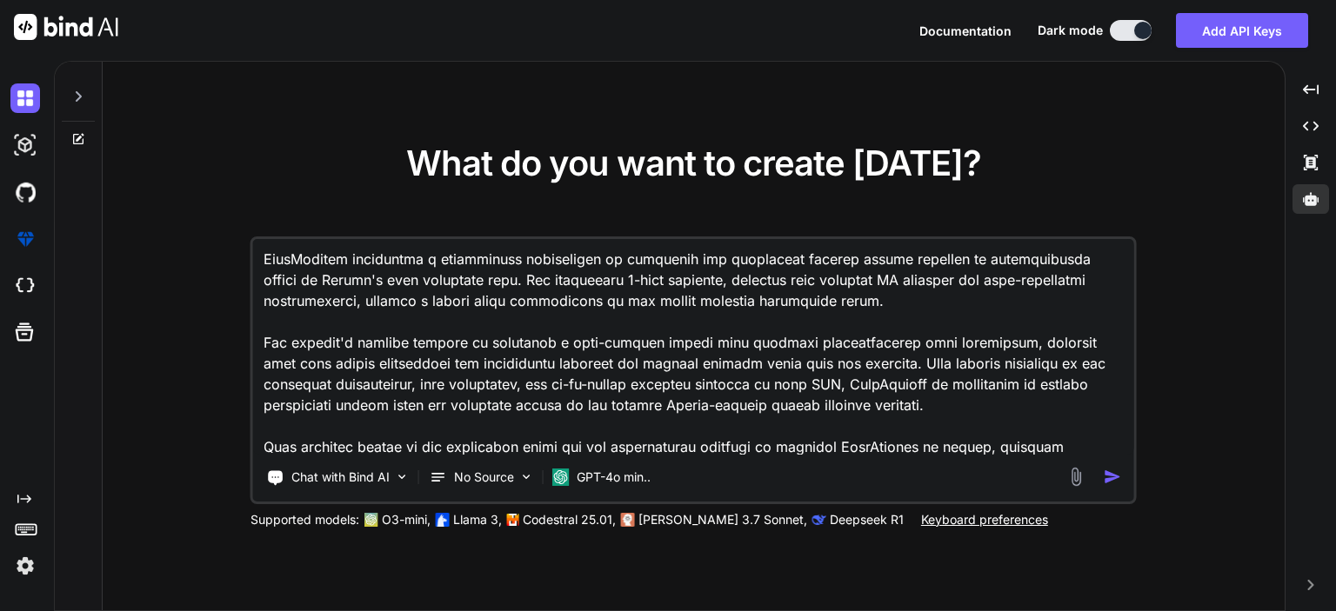
scroll to position [10334, 0]
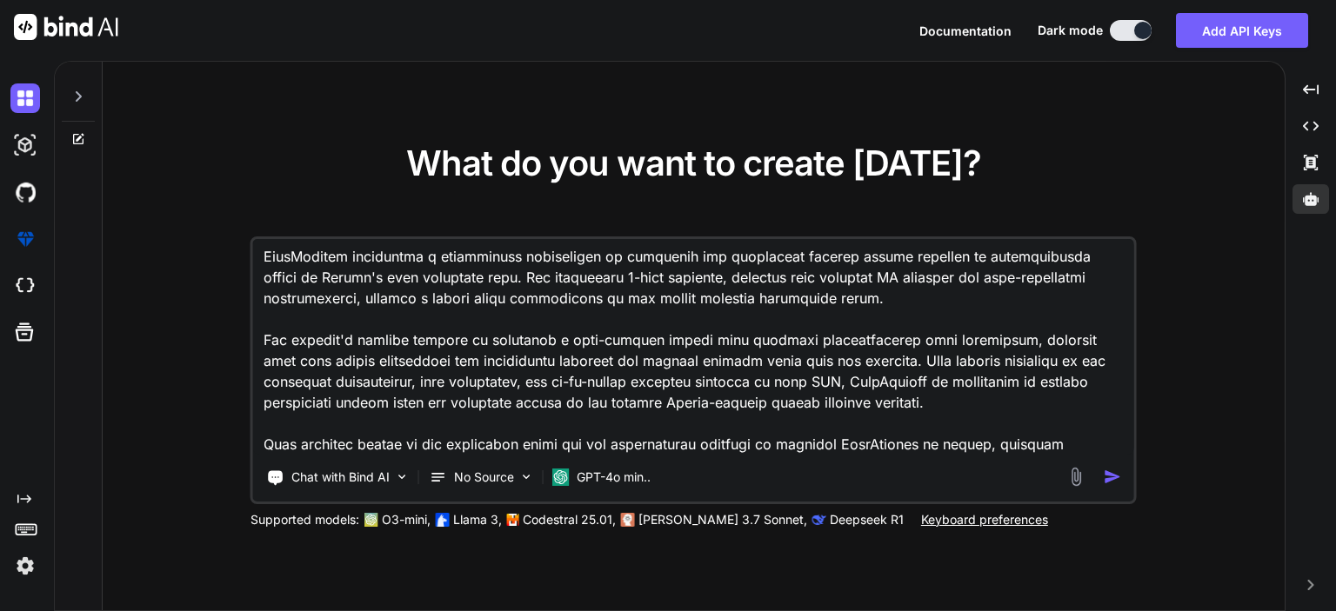
type textarea "# IdeaCompass - Product Requirements Document (PRD) ## Document Information - *…"
click at [1116, 474] on img "button" at bounding box center [1113, 477] width 18 height 18
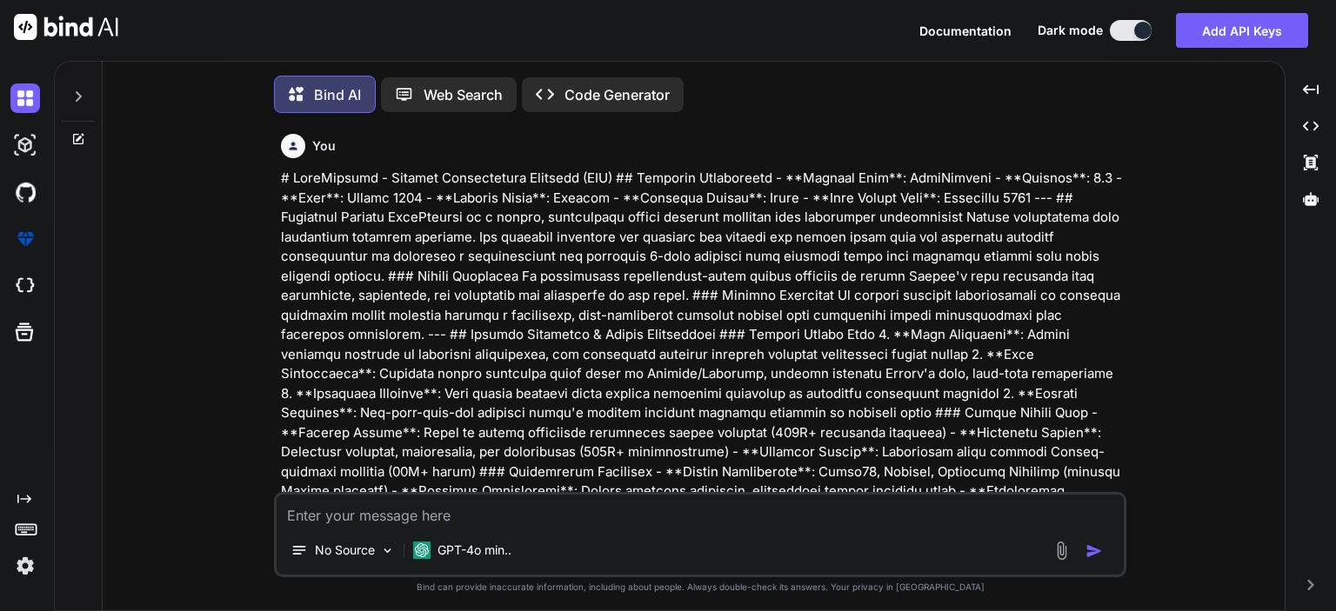
scroll to position [7, 0]
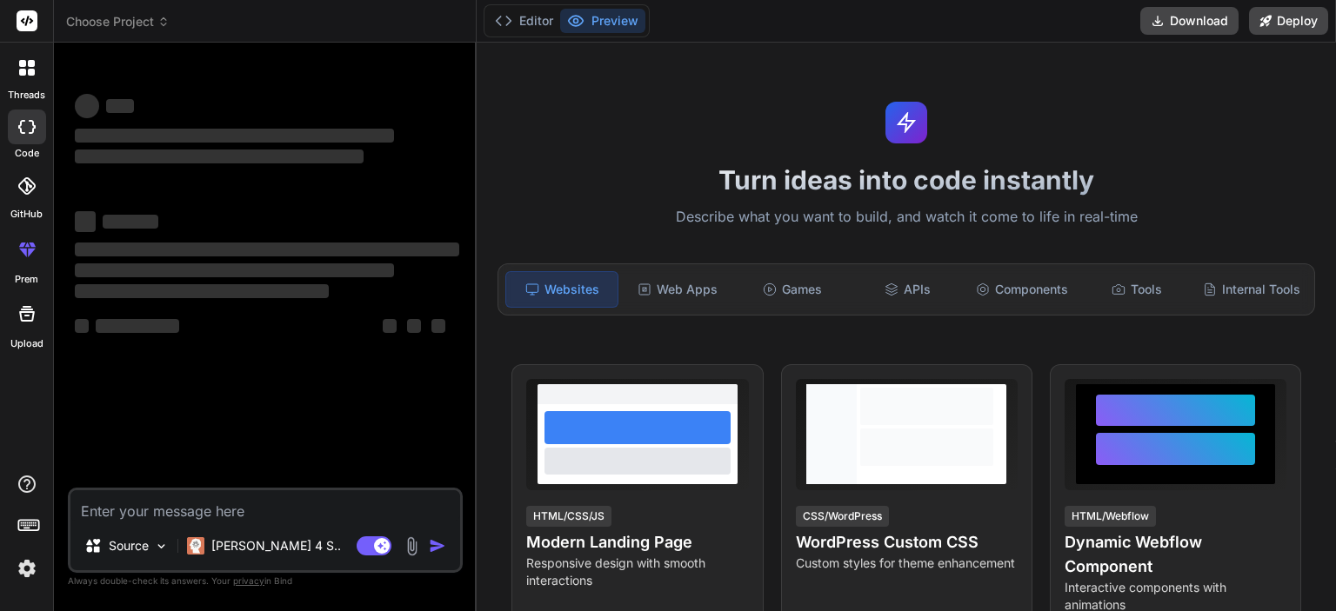
type textarea "x"
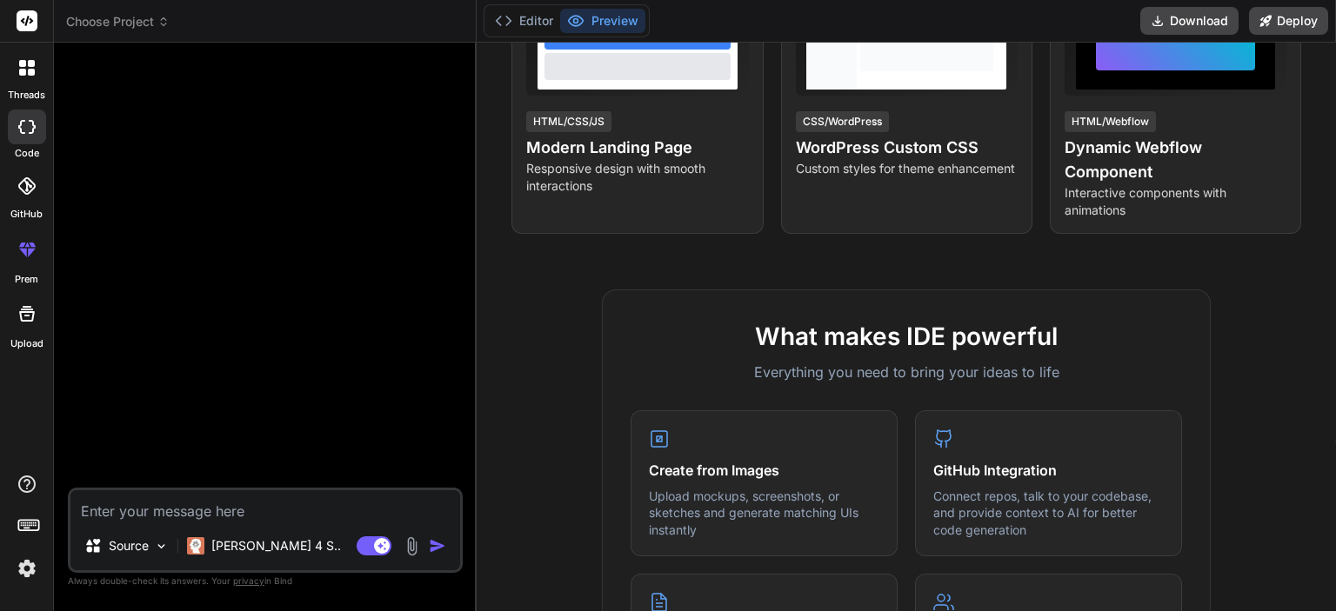
scroll to position [435, 0]
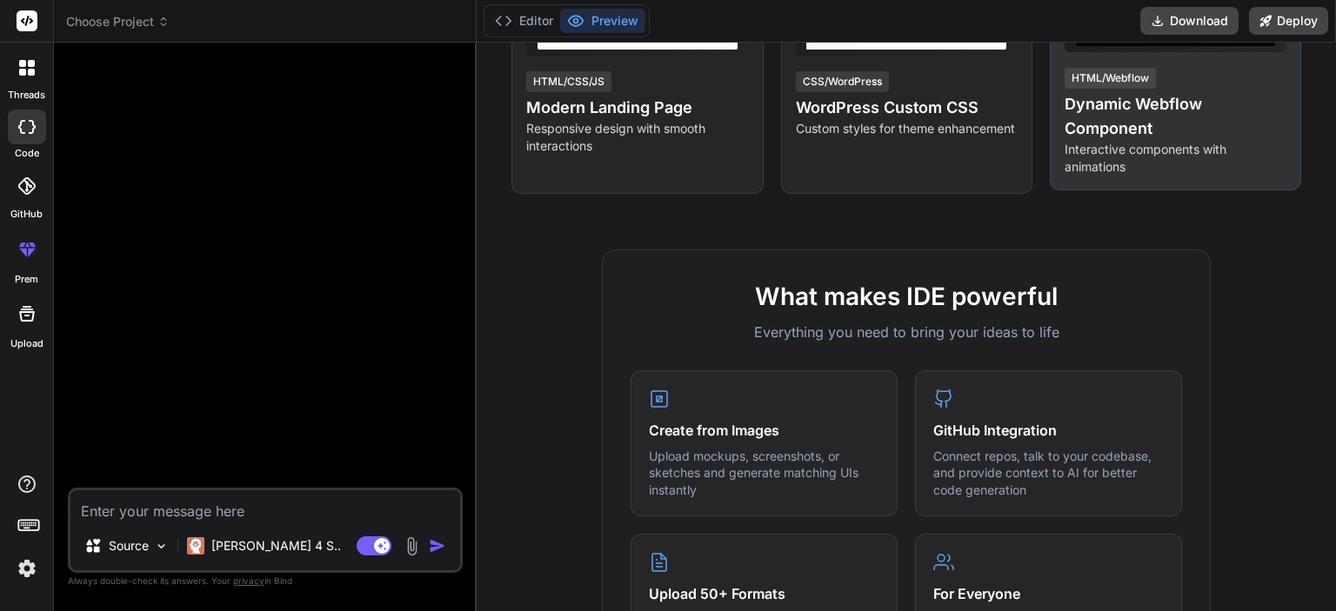
click at [1212, 126] on h4 "Dynamic Webflow Component" at bounding box center [1175, 116] width 222 height 49
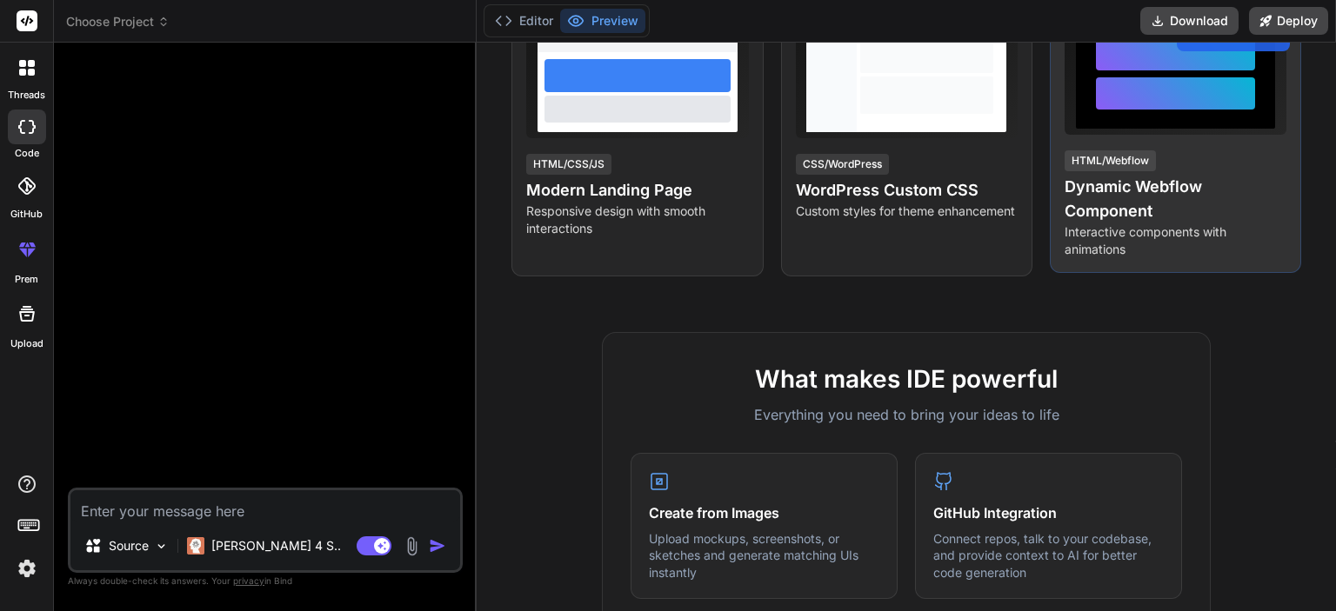
scroll to position [261, 0]
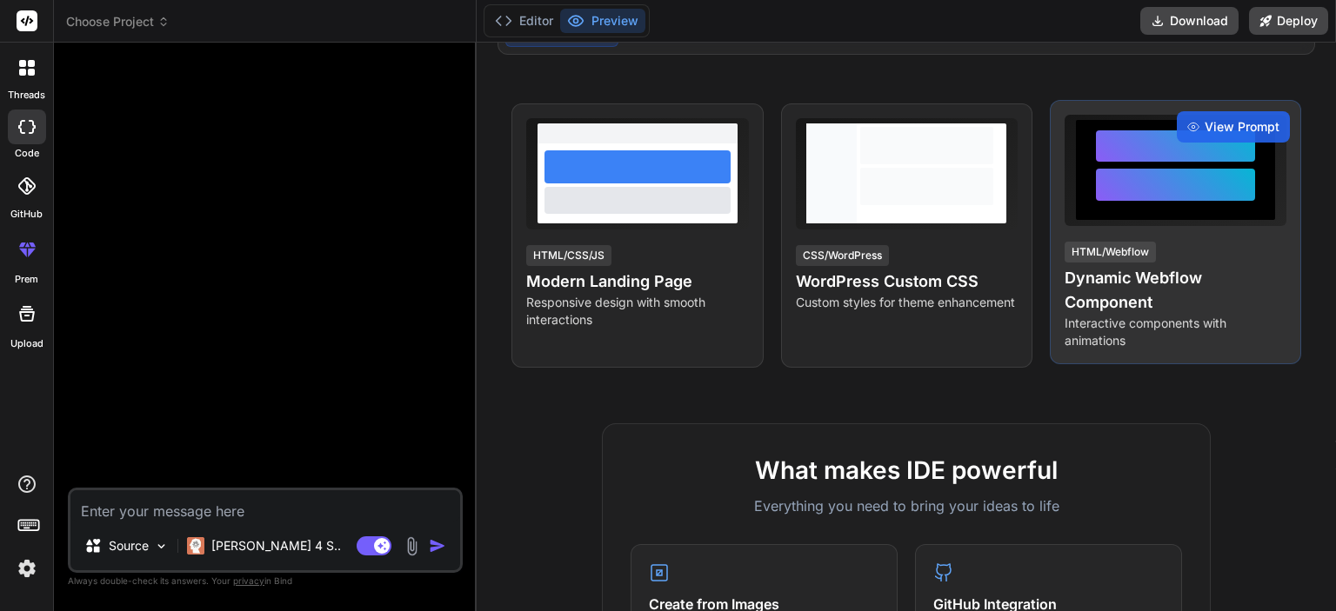
click at [1190, 183] on div at bounding box center [1176, 185] width 160 height 32
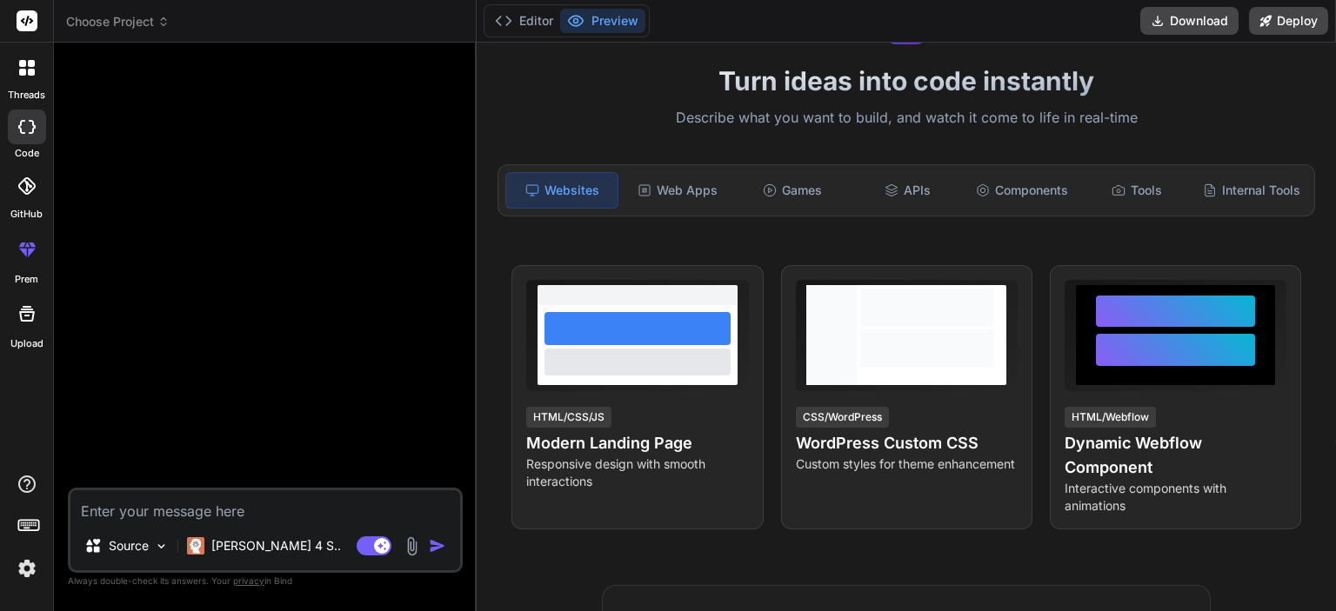
scroll to position [0, 0]
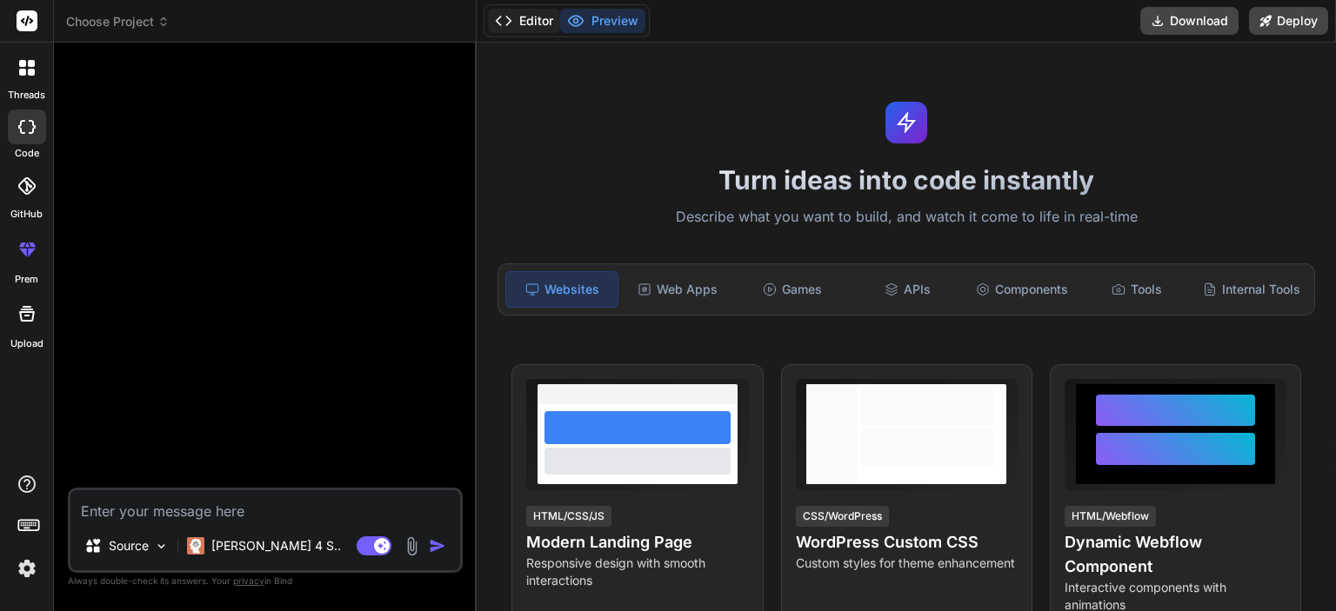
drag, startPoint x: 522, startPoint y: 24, endPoint x: 532, endPoint y: 24, distance: 10.4
click at [523, 24] on button "Editor" at bounding box center [524, 21] width 72 height 24
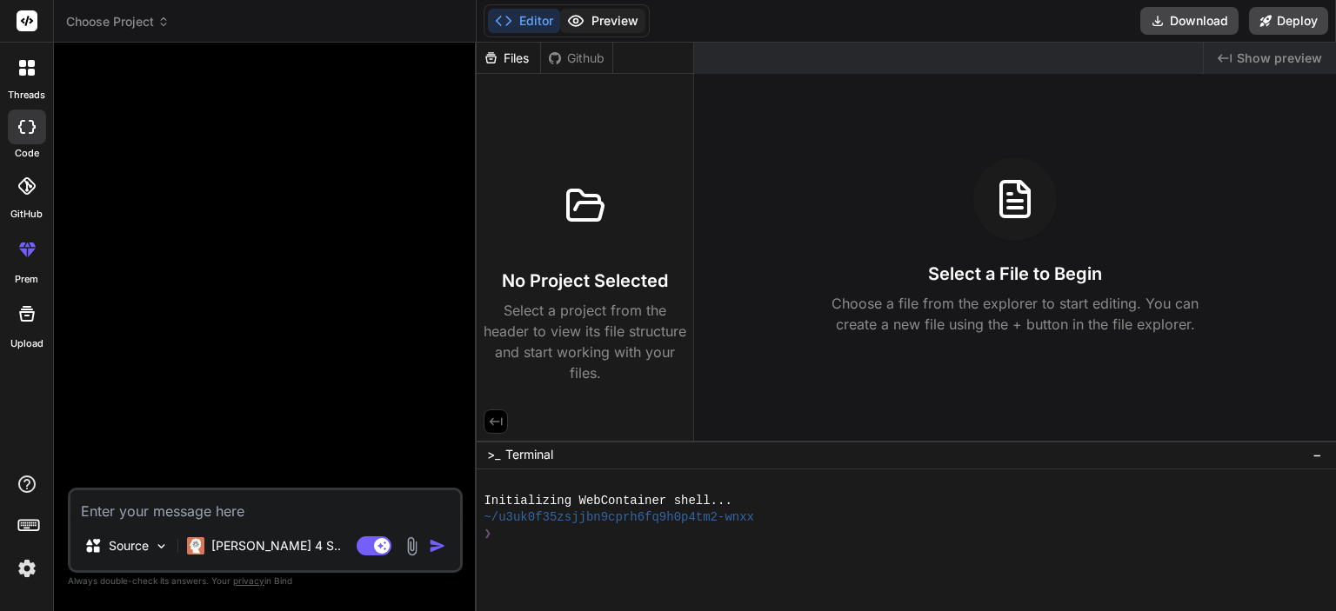
click at [591, 16] on button "Preview" at bounding box center [602, 21] width 85 height 24
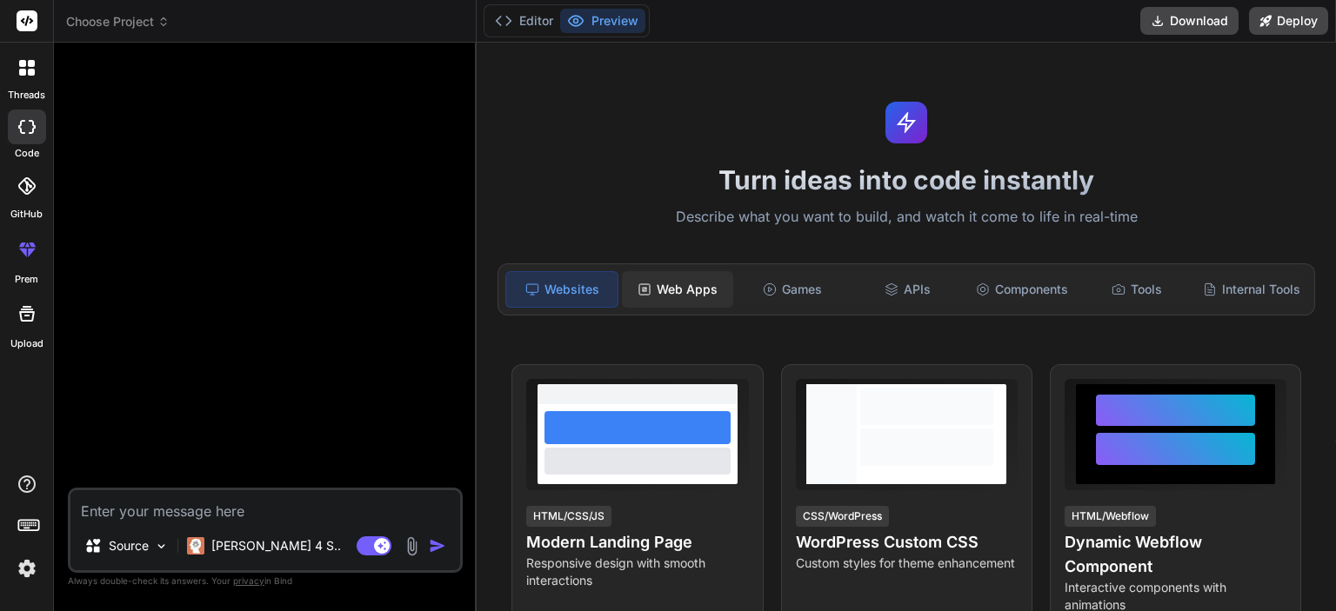
click at [692, 285] on div "Web Apps" at bounding box center [677, 289] width 111 height 37
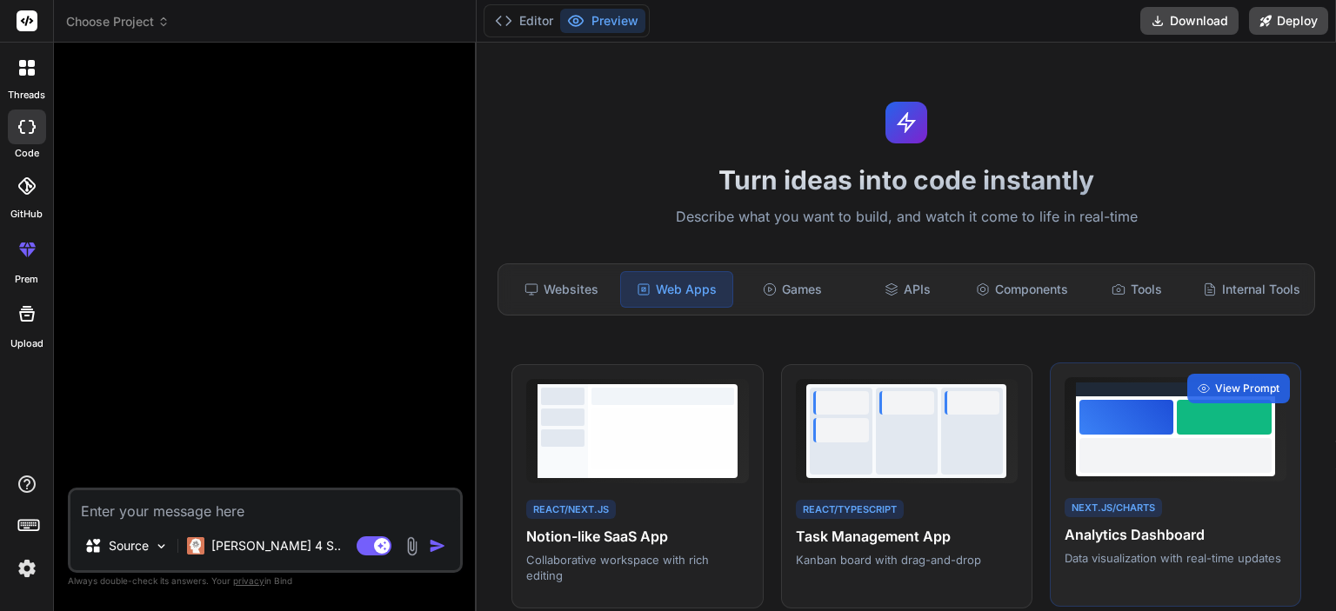
click at [1140, 463] on div at bounding box center [1175, 455] width 193 height 35
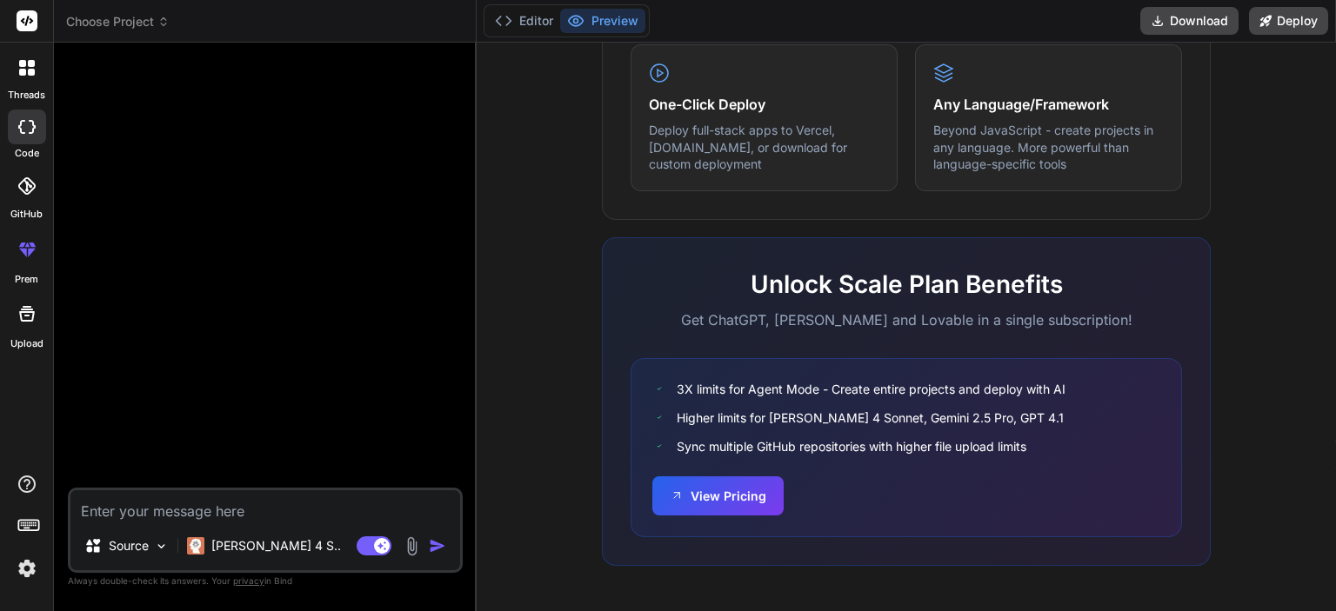
scroll to position [1078, 0]
click at [710, 497] on button "View Pricing" at bounding box center [717, 494] width 131 height 39
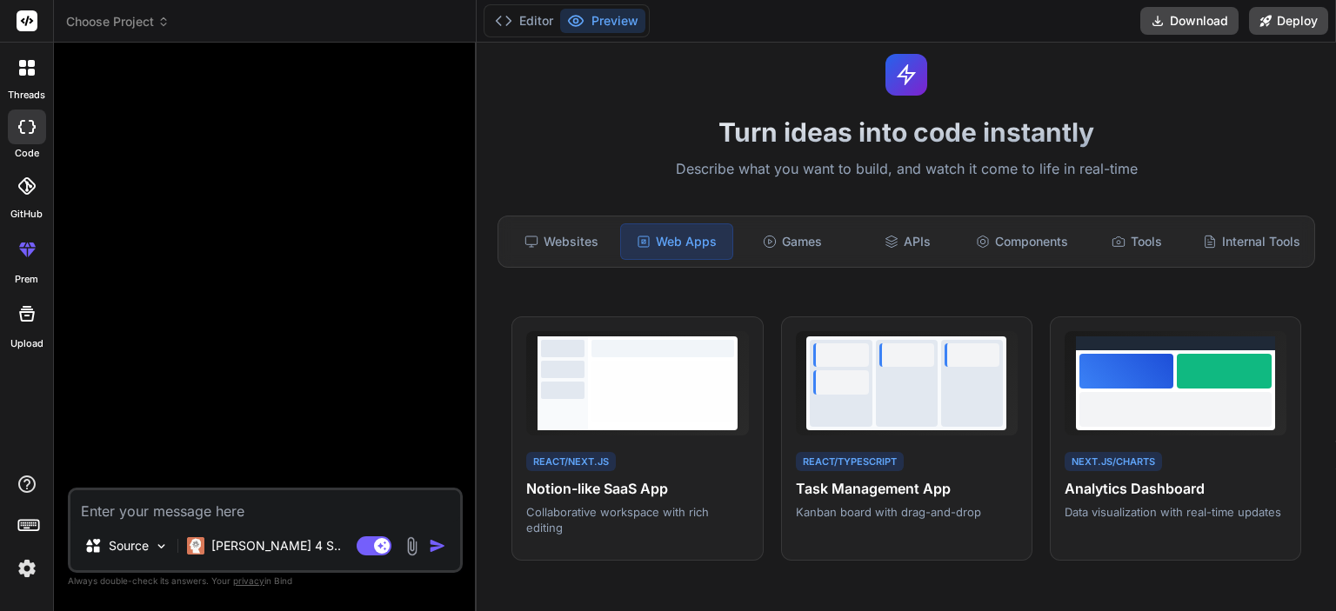
scroll to position [0, 0]
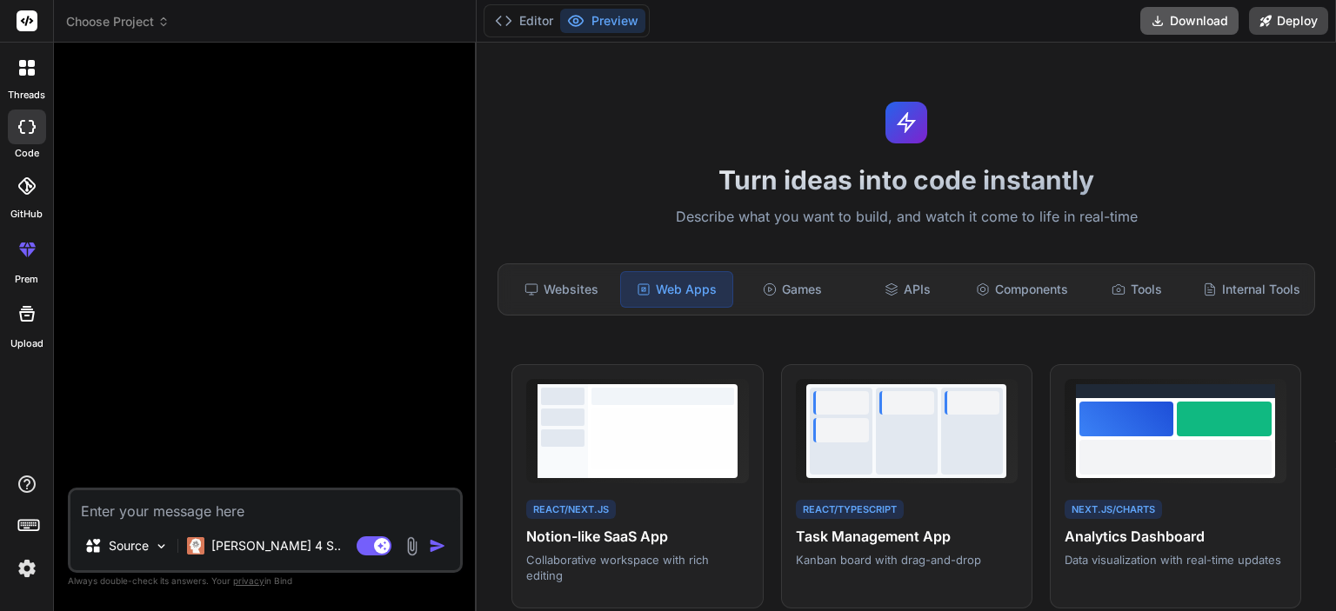
click at [1205, 16] on button "Download" at bounding box center [1189, 21] width 98 height 28
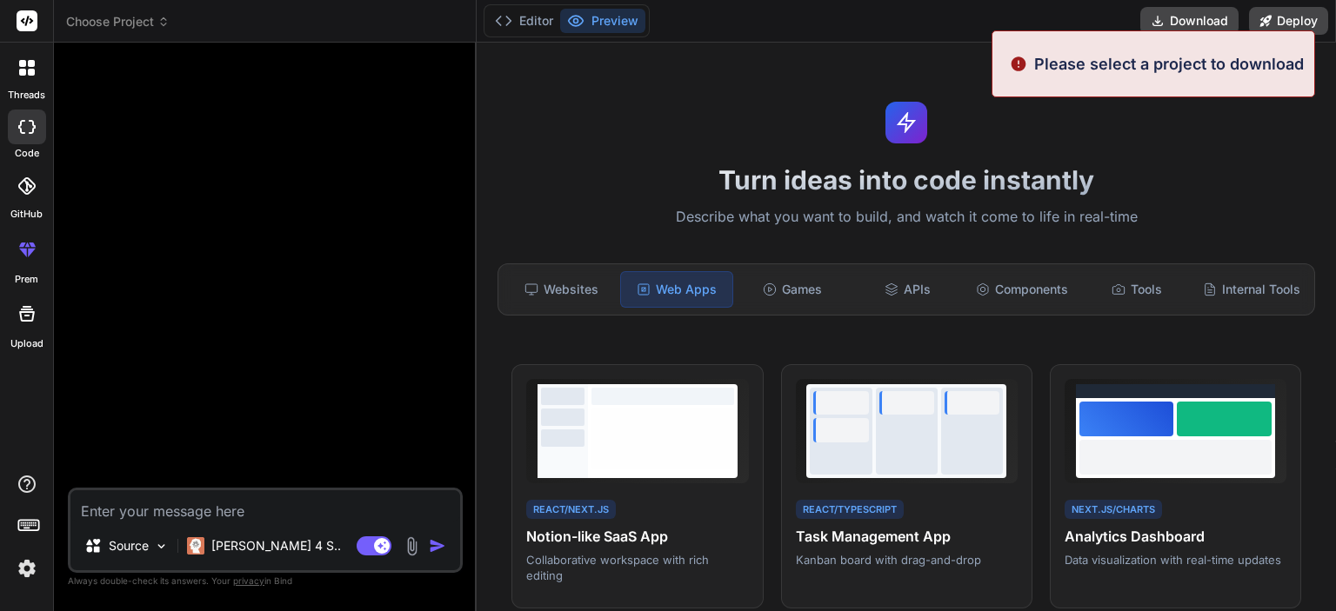
click at [1224, 170] on h1 "Turn ideas into code instantly" at bounding box center [906, 179] width 838 height 31
click at [564, 292] on div "Websites" at bounding box center [560, 289] width 111 height 37
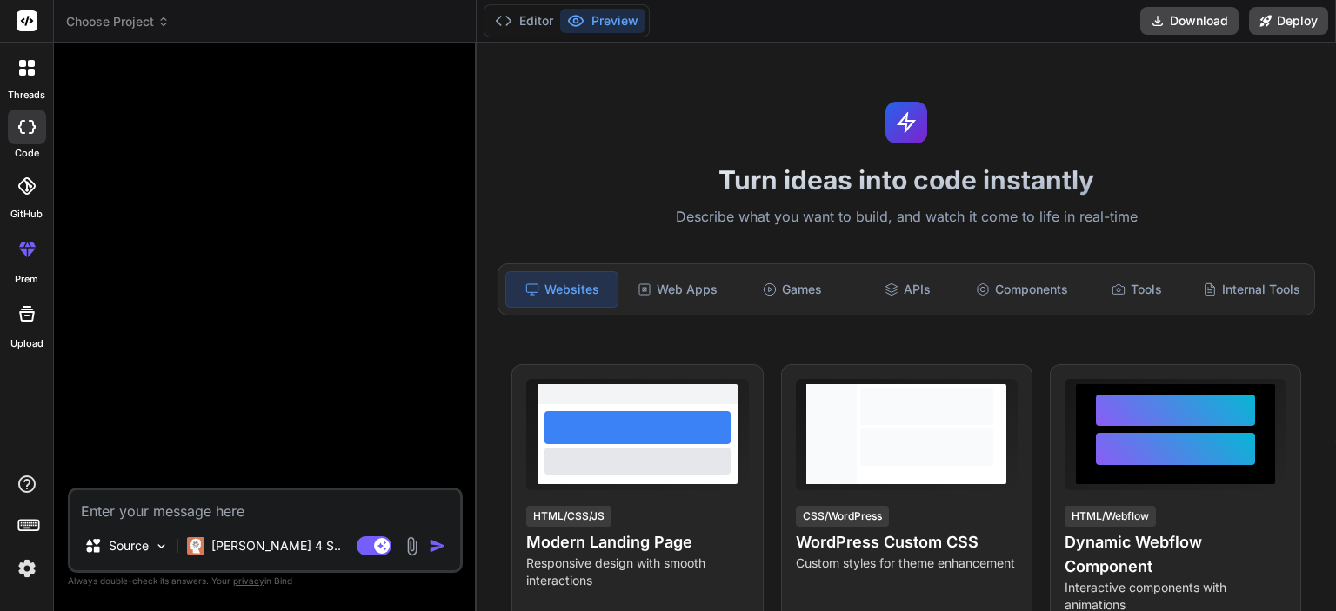
click at [735, 203] on div "Turn ideas into code instantly Describe what you want to build, and watch it co…" at bounding box center [906, 327] width 859 height 569
